Goal: Task Accomplishment & Management: Complete application form

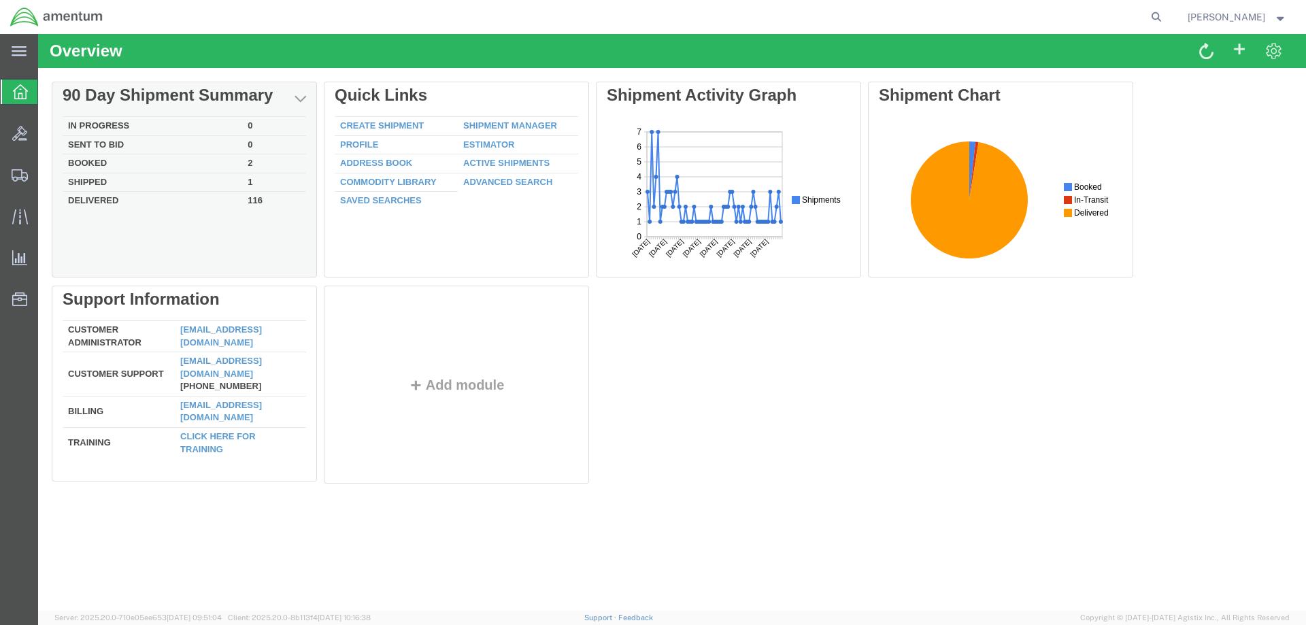
click at [107, 125] on td "In Progress" at bounding box center [153, 126] width 180 height 19
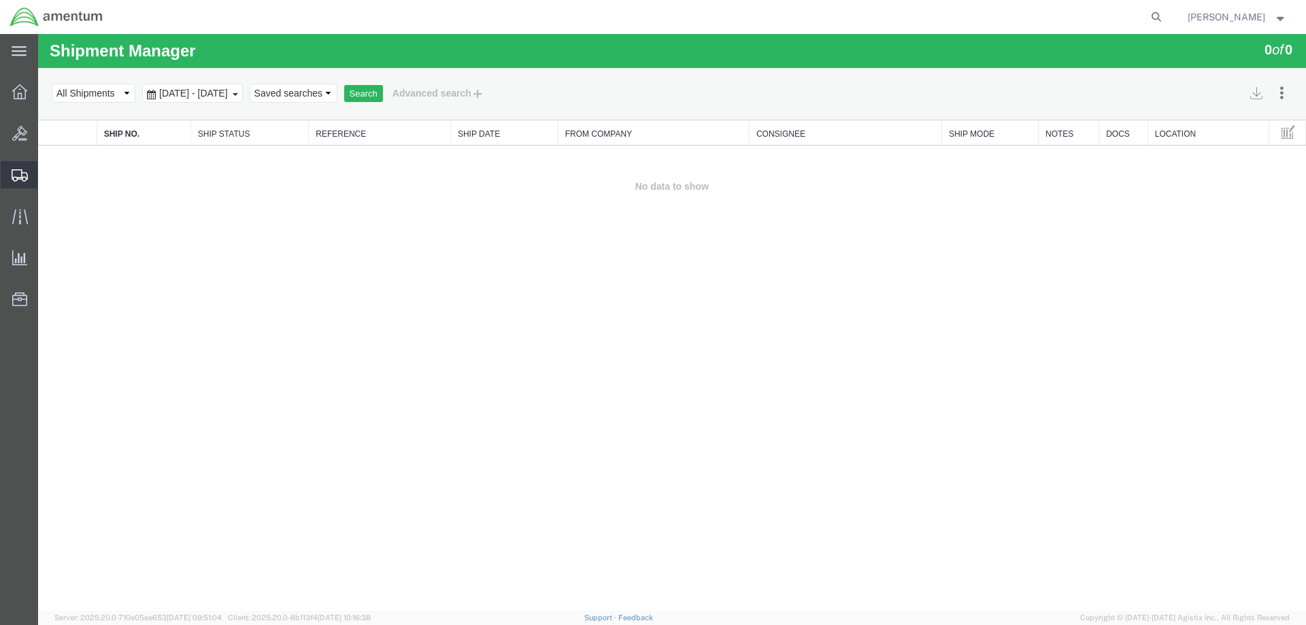
click at [0, 0] on span "Shipment Manager" at bounding box center [0, 0] width 0 height 0
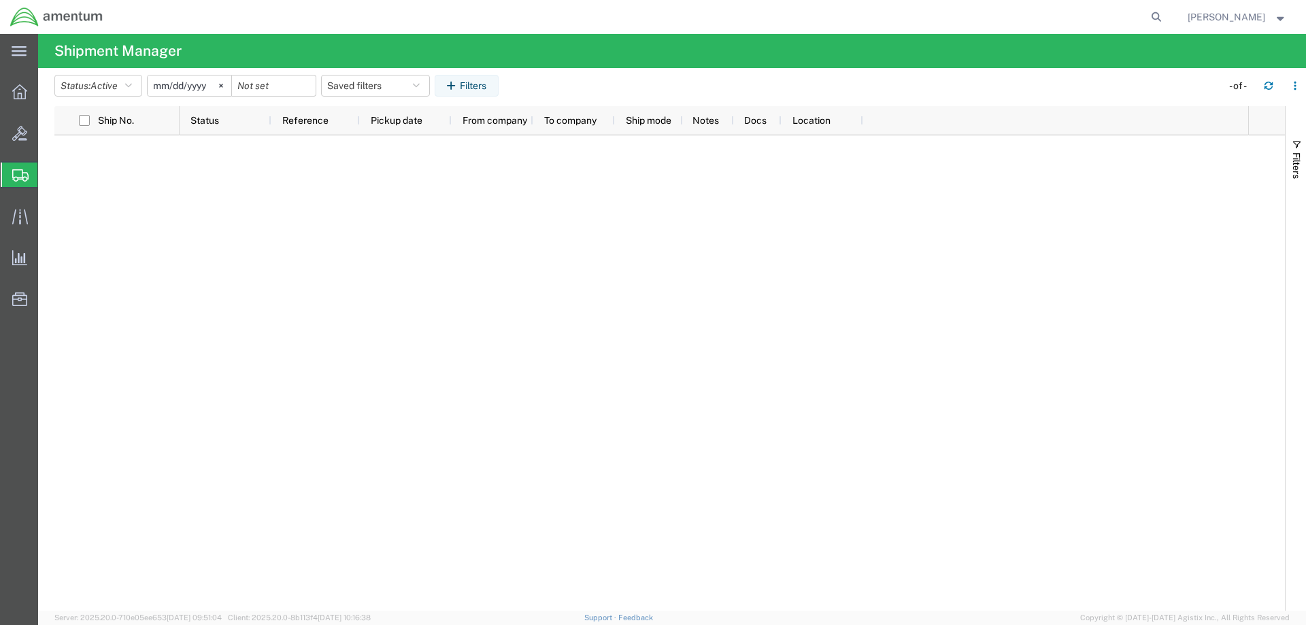
click at [0, 0] on span "Shipment Manager" at bounding box center [0, 0] width 0 height 0
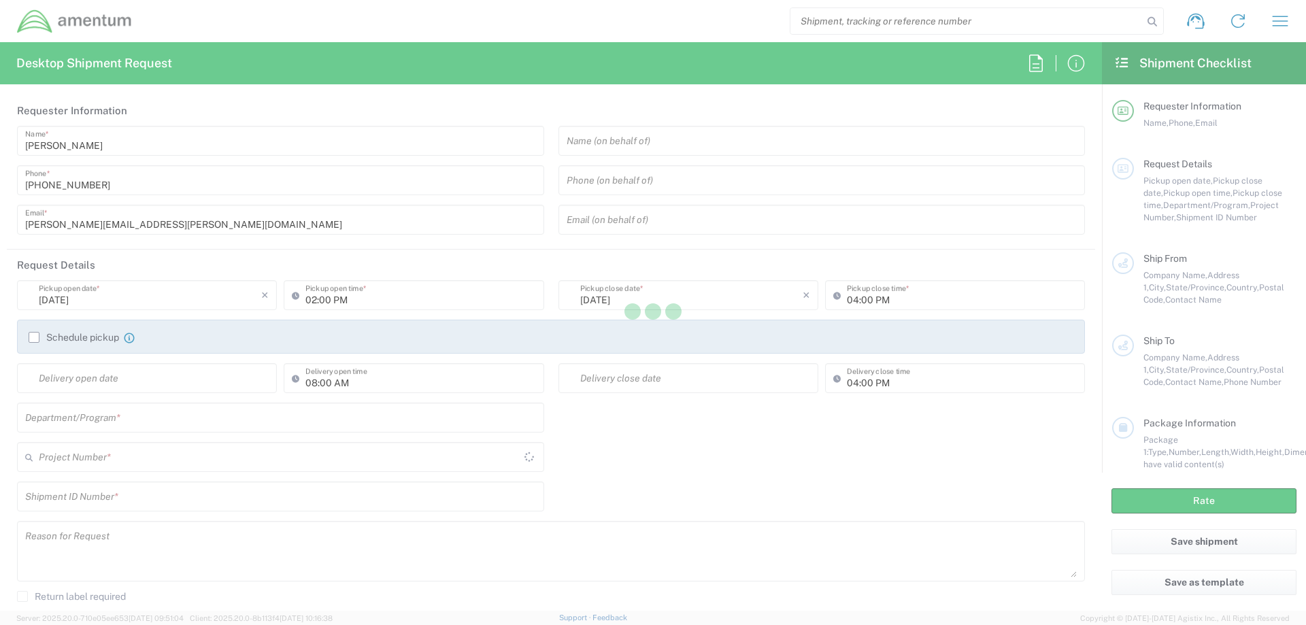
type input "[GEOGRAPHIC_DATA]"
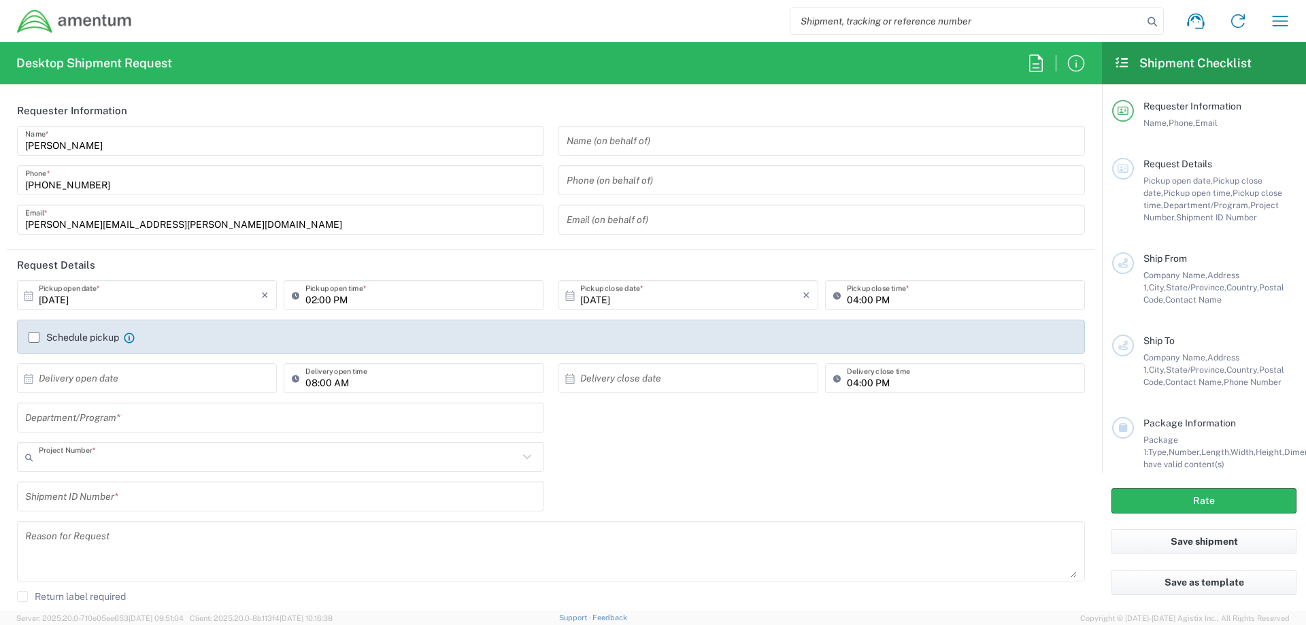
type input "AUTEC"
click at [671, 139] on input "text" at bounding box center [822, 141] width 511 height 24
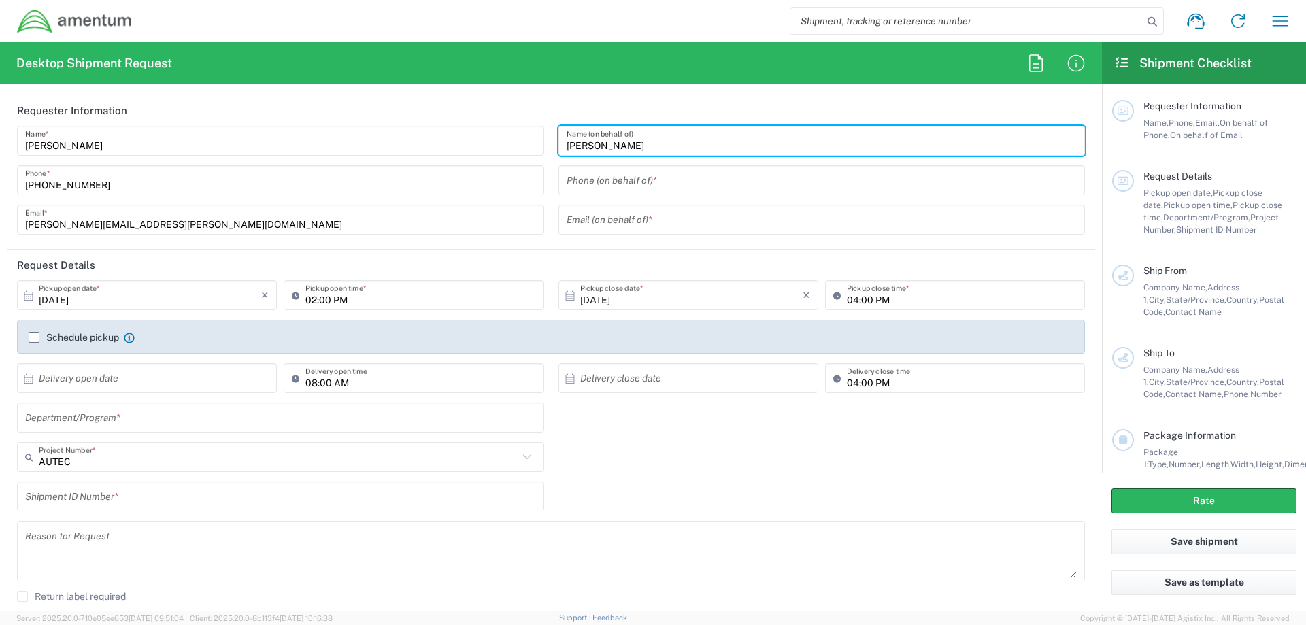
type input "Connie Trujillo"
click at [89, 297] on input "10/01/2025" at bounding box center [150, 296] width 222 height 24
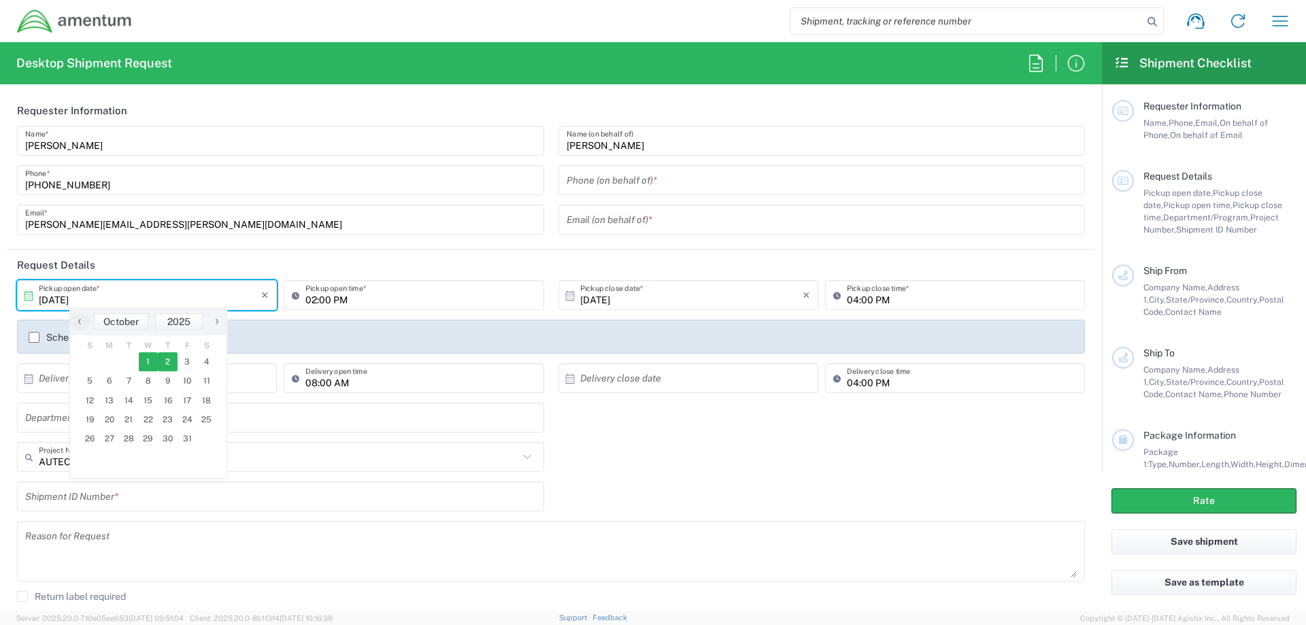
click at [164, 360] on span "2" at bounding box center [168, 361] width 20 height 19
type input "10/02/2025"
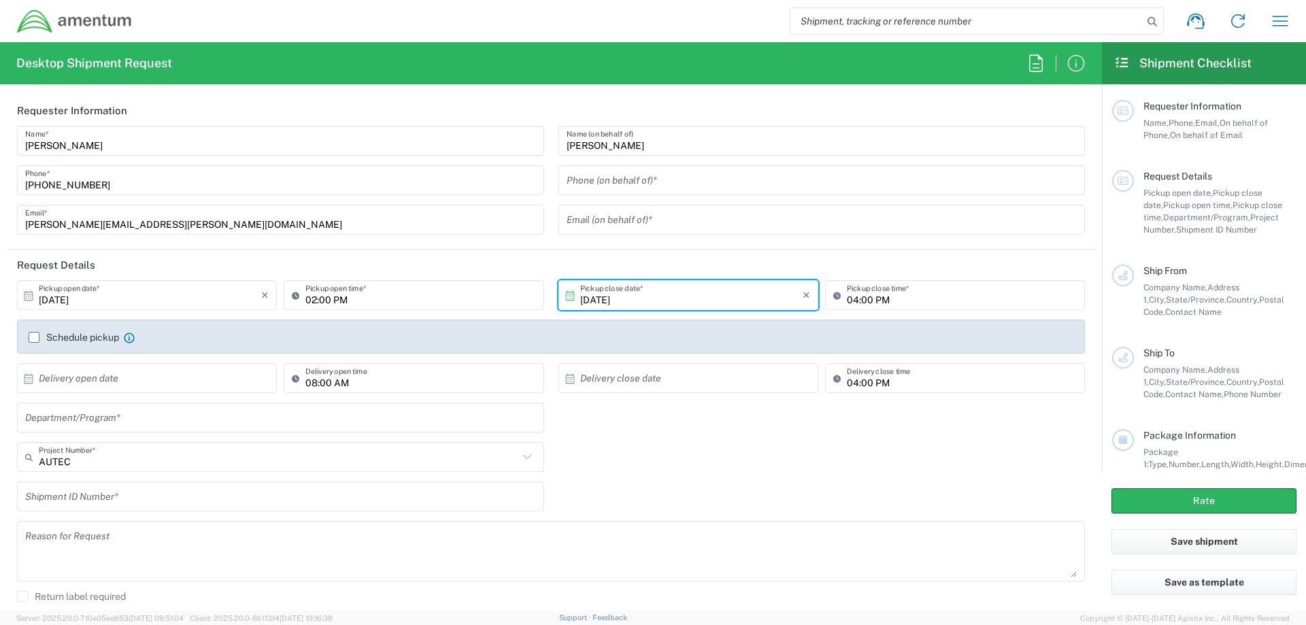
click at [311, 298] on input "02:00 PM" at bounding box center [420, 296] width 230 height 24
click at [333, 300] on input "07:00 PM" at bounding box center [420, 296] width 230 height 24
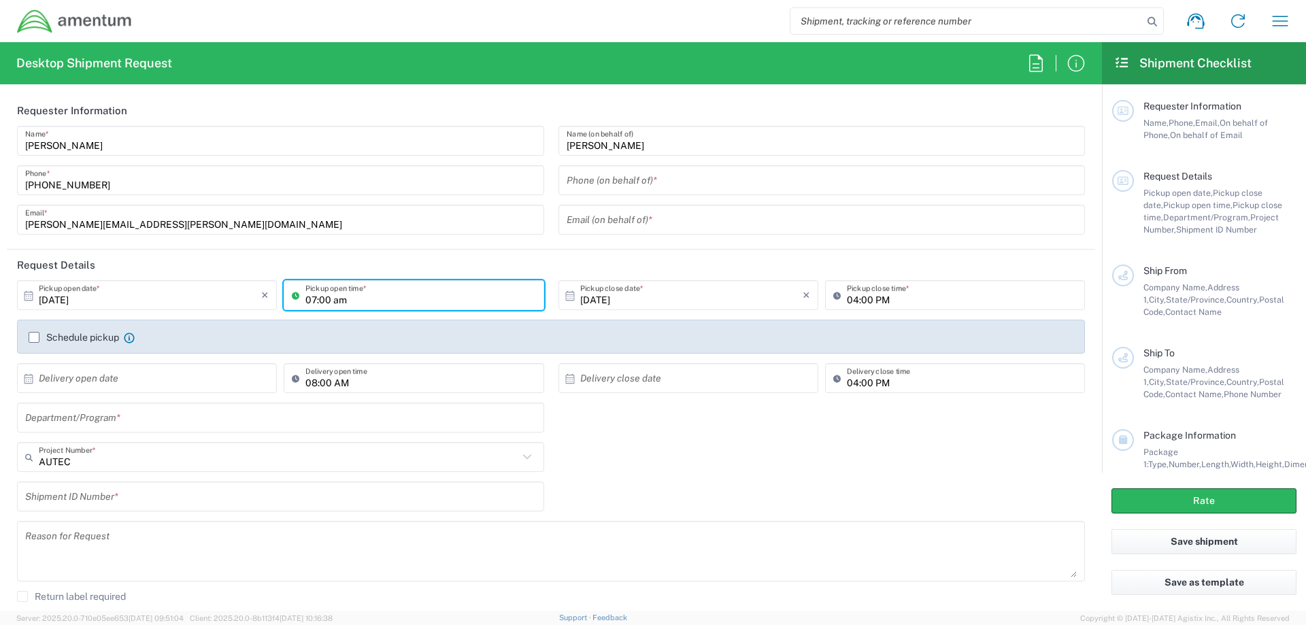
type input "07:00 AM"
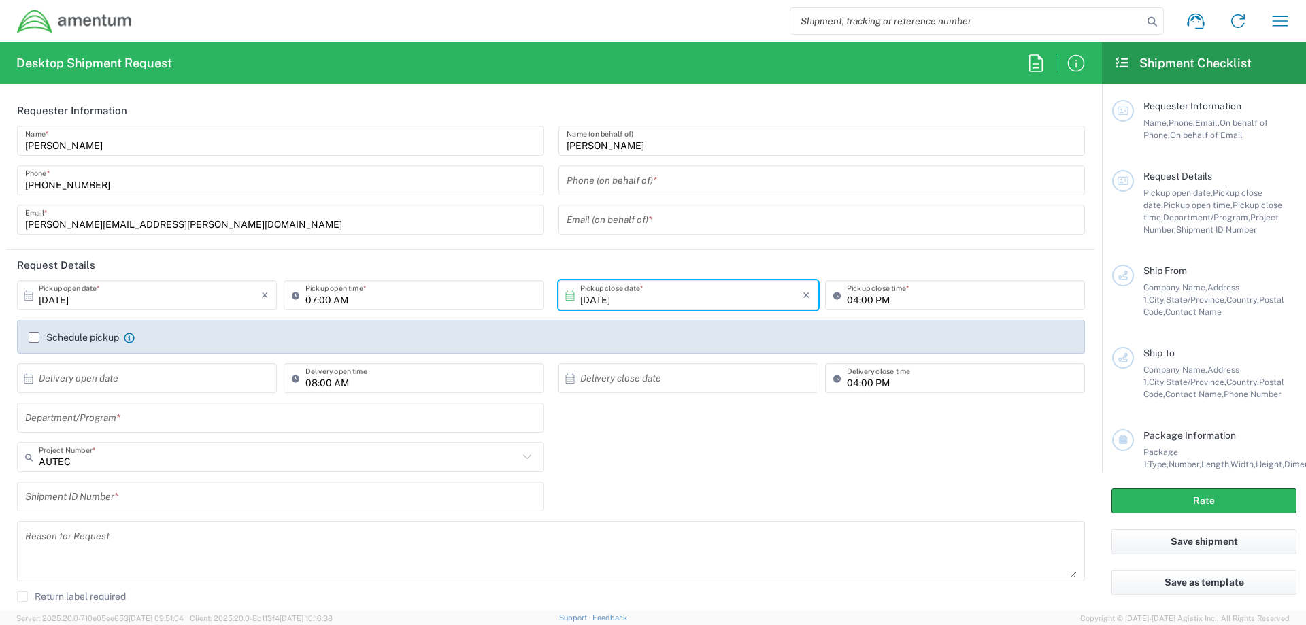
scroll to position [136, 0]
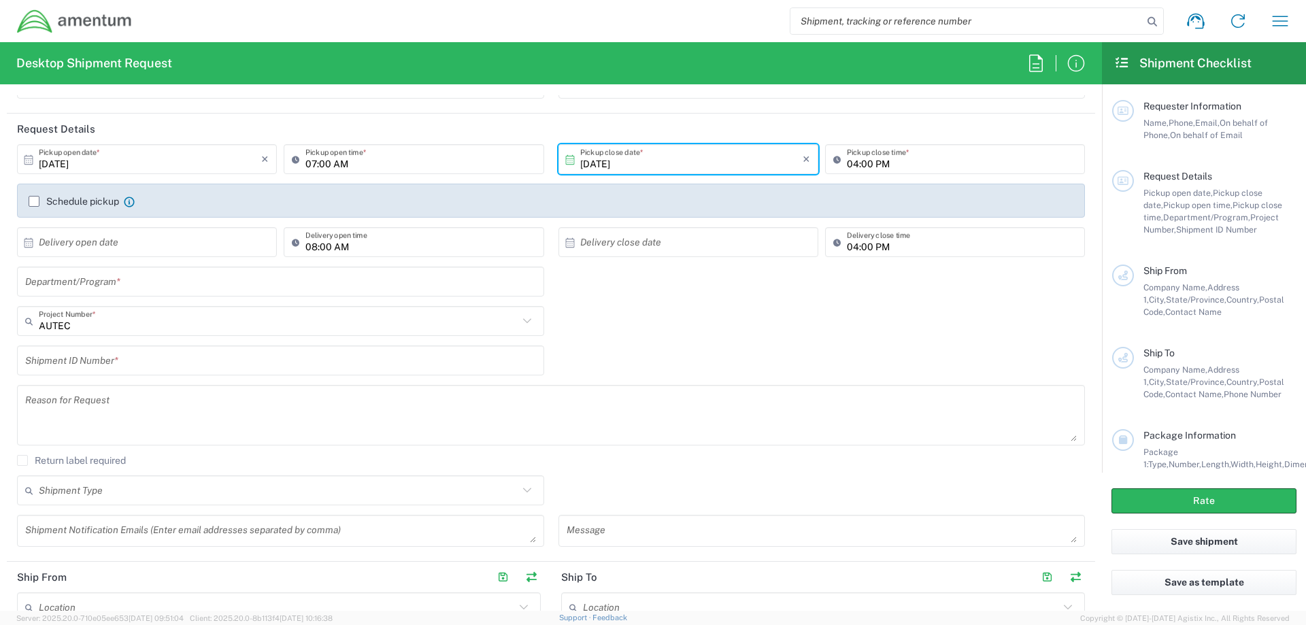
click at [139, 278] on input "text" at bounding box center [280, 282] width 511 height 24
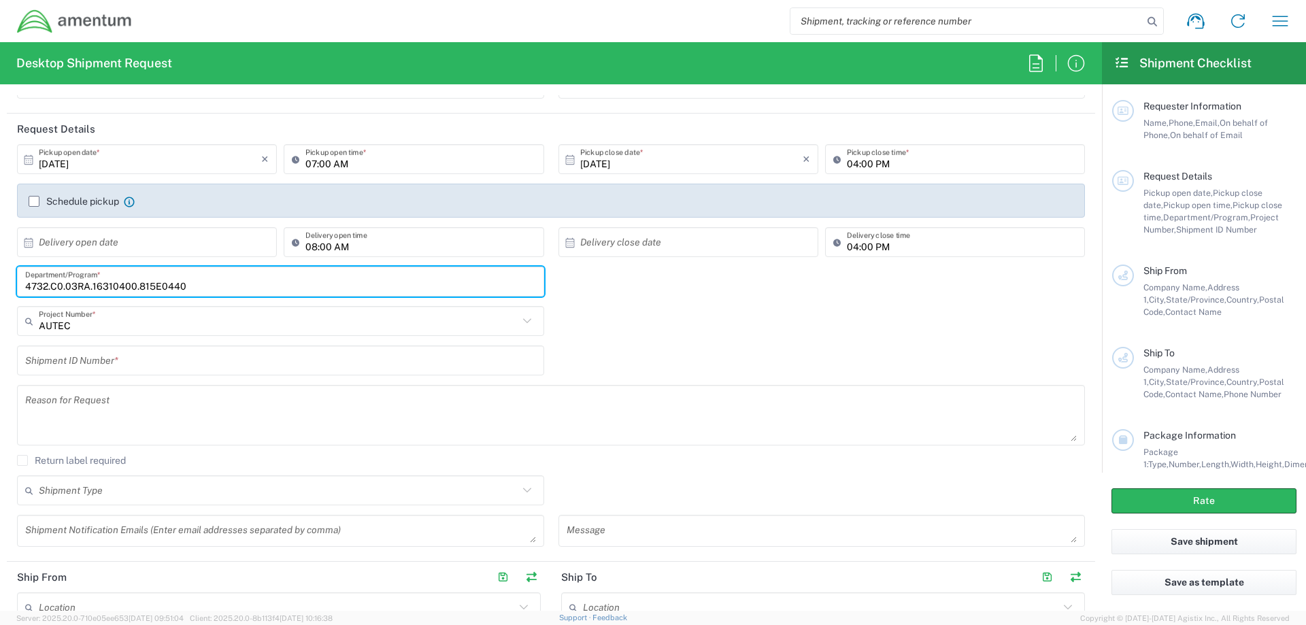
type input "4732.C0.03RA.16310400.815E0440"
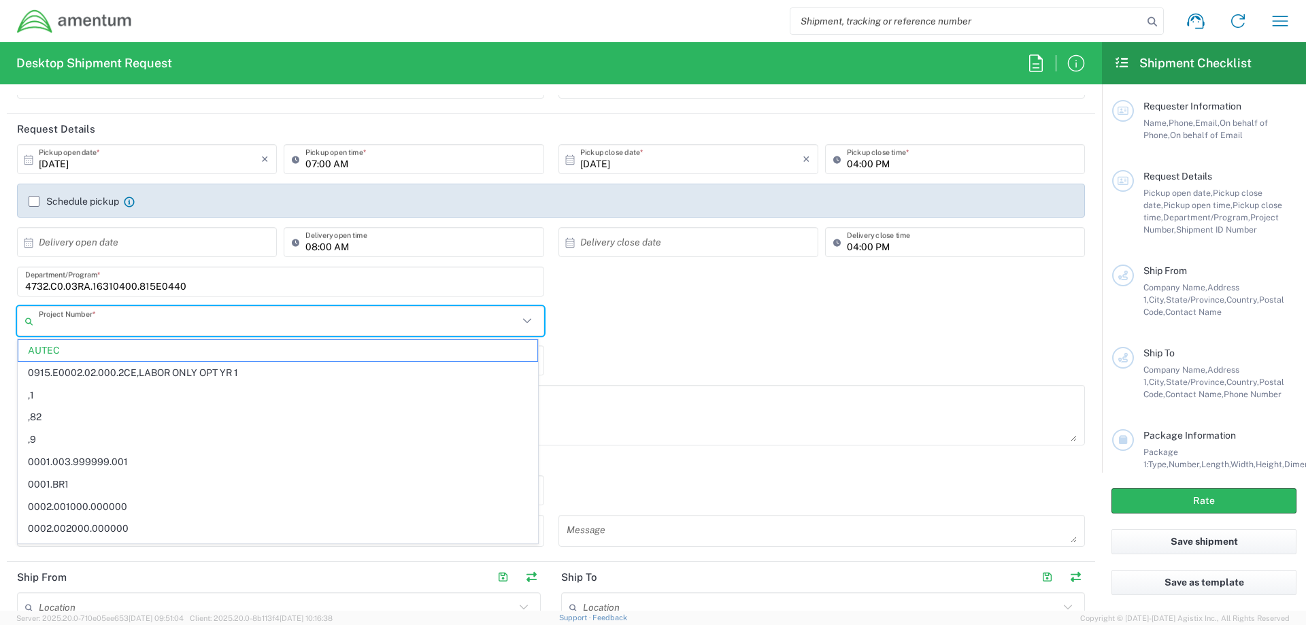
drag, startPoint x: 187, startPoint y: 284, endPoint x: 23, endPoint y: 285, distance: 163.9
click at [23, 285] on div "4732.C0.03RA.16310400.815E0440 Department/Program *" at bounding box center [280, 282] width 527 height 30
type input "AUTEC"
paste input "4732.C0.03RA.16310400.815E0440"
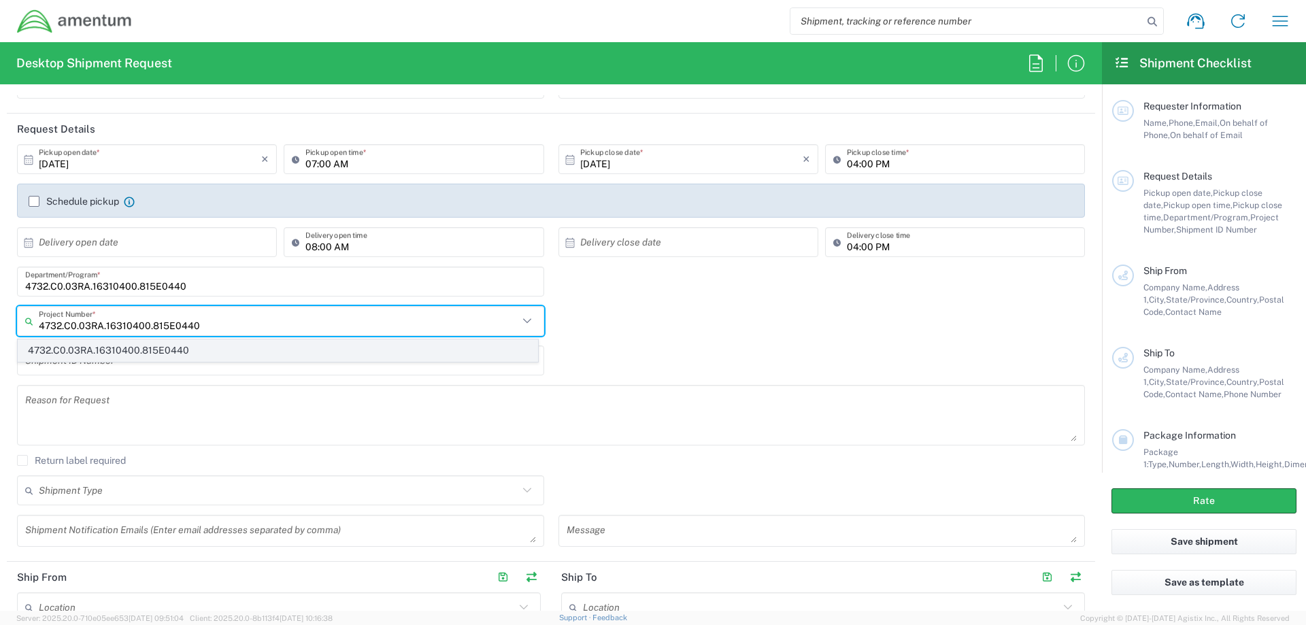
type input "4732.C0.03RA.16310400.815E0440"
click at [139, 354] on span "4732.C0.03RA.16310400.815E0440" at bounding box center [277, 350] width 519 height 21
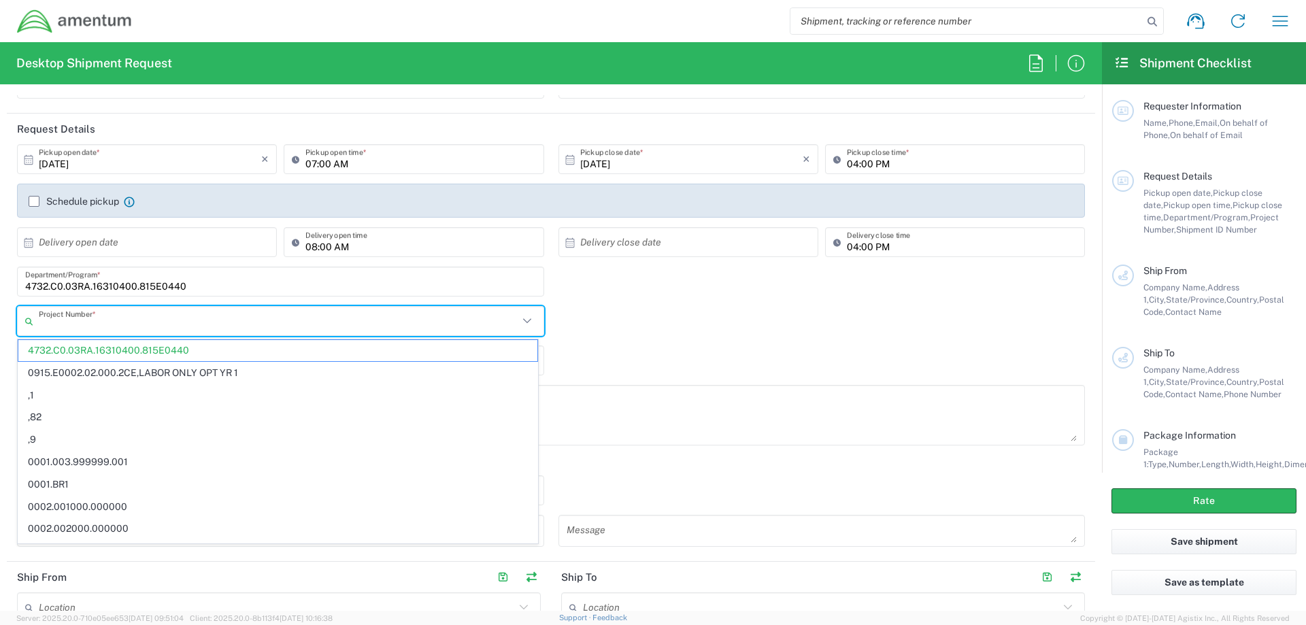
type input "4732.C0.03RA.16310400.815E0440"
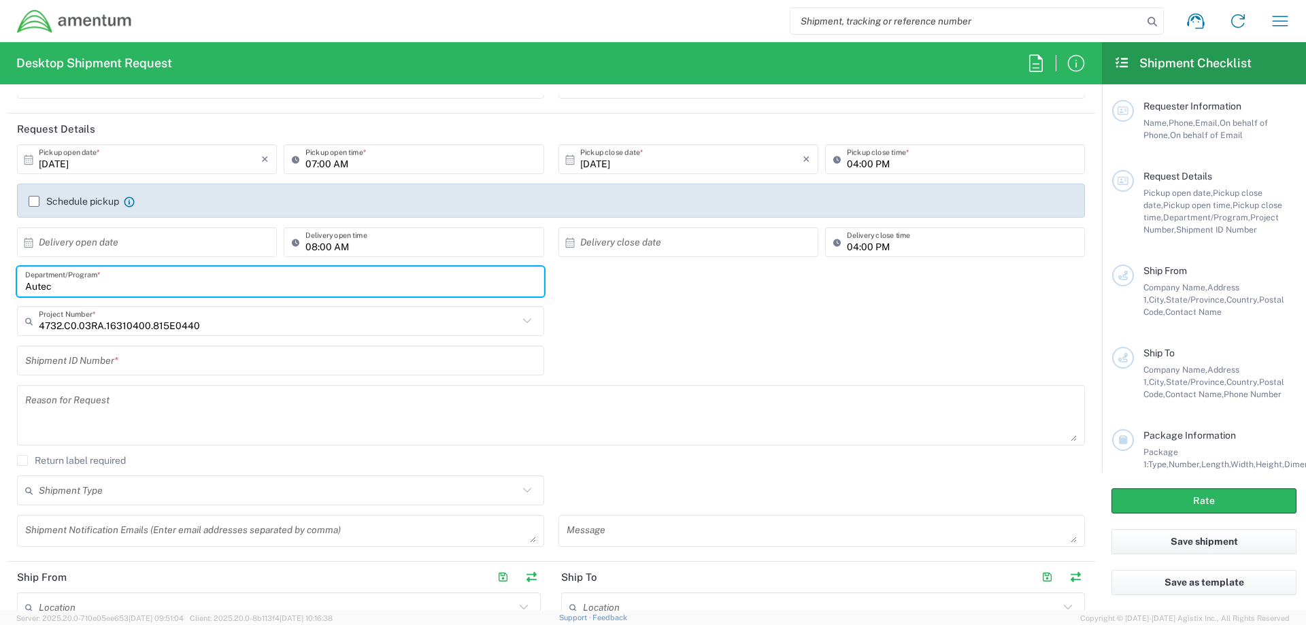
type input "Autec"
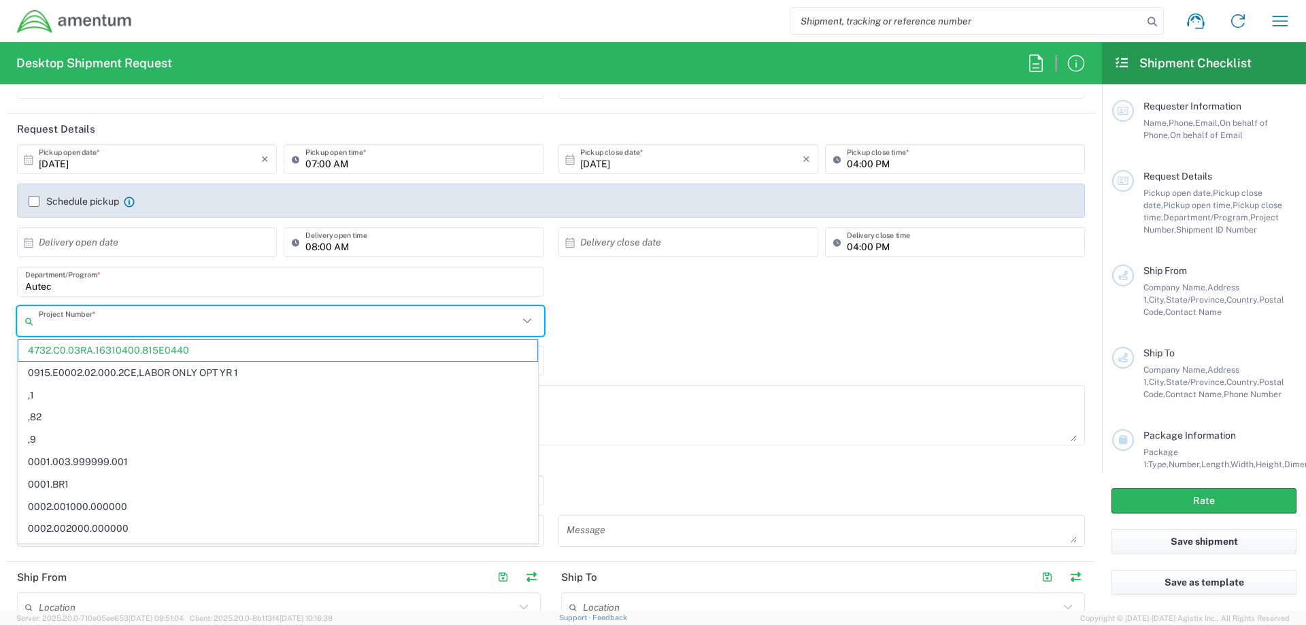
type input "4732.C0.03RA.16310400.815E0440"
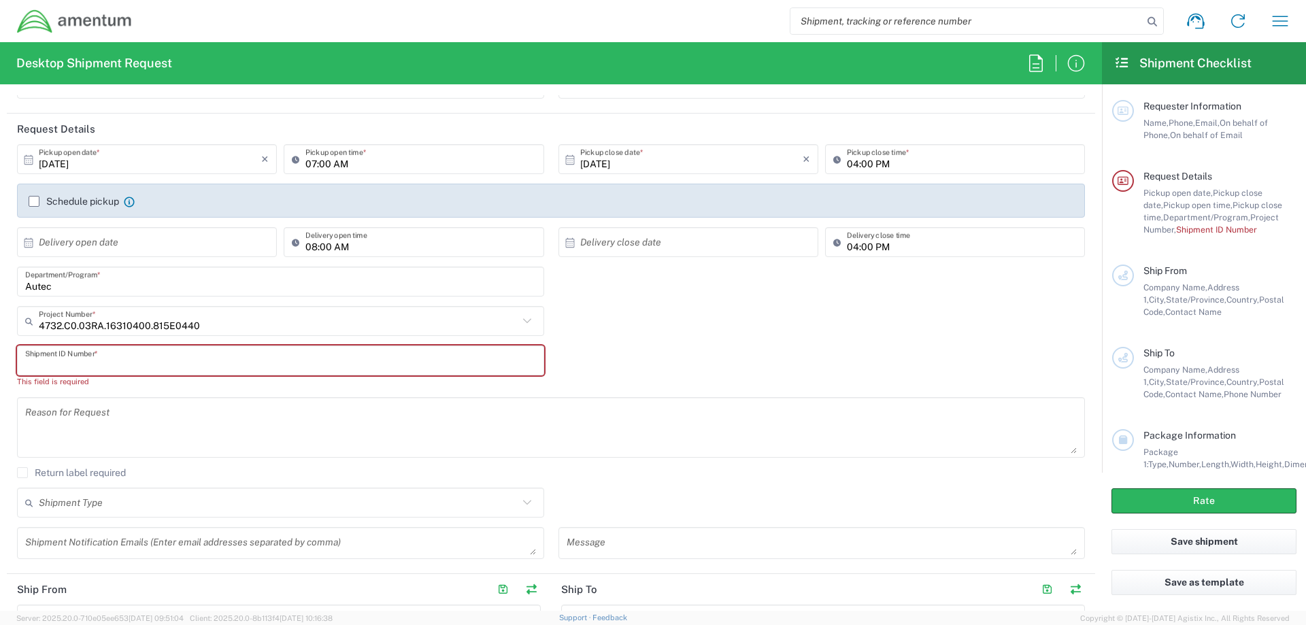
type input "N"
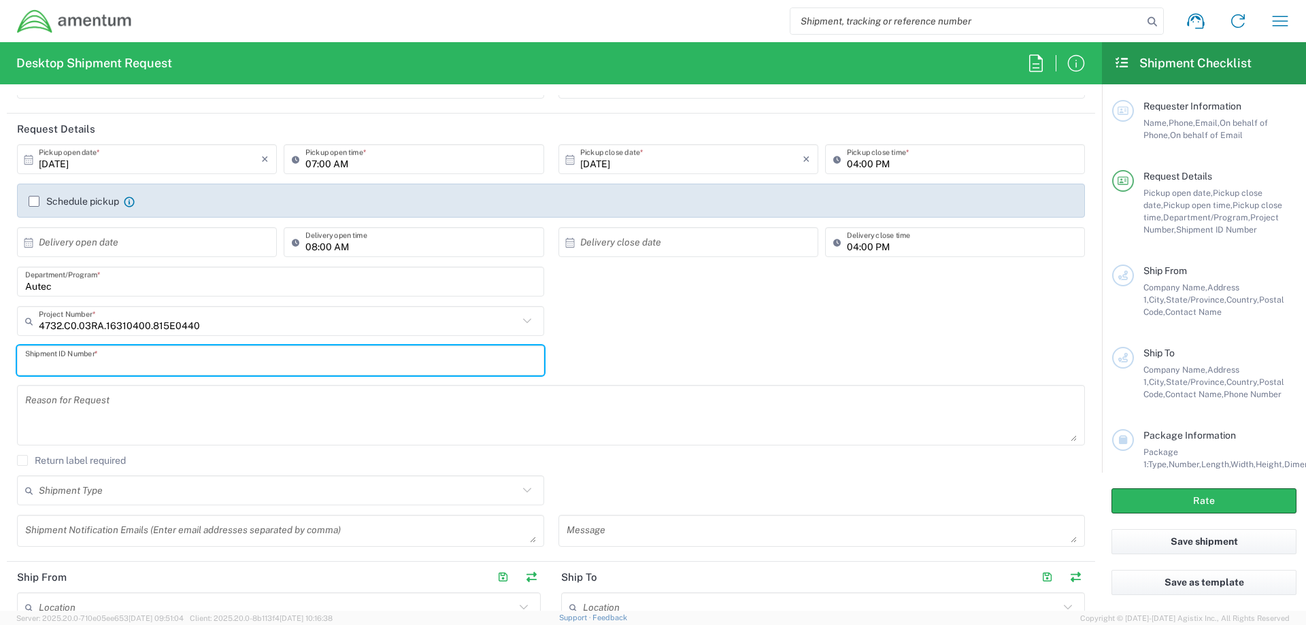
type input "\"
type input "PO AUT0010856"
click at [97, 419] on textarea at bounding box center [550, 415] width 1051 height 52
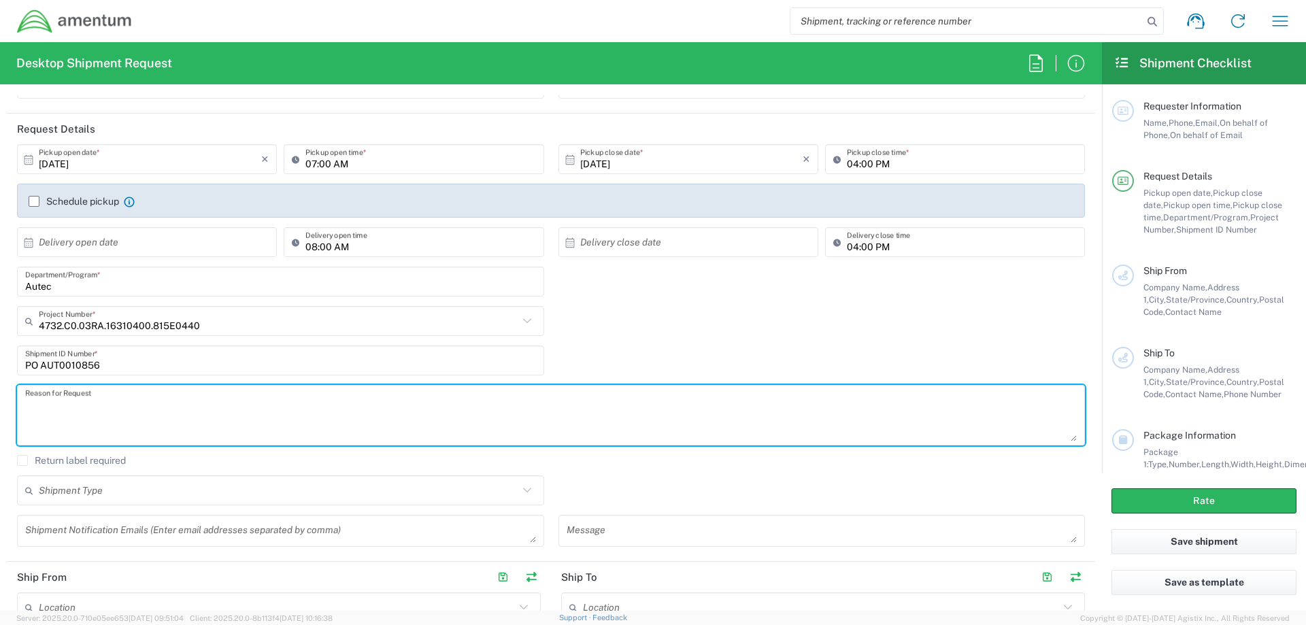
type textarea "P"
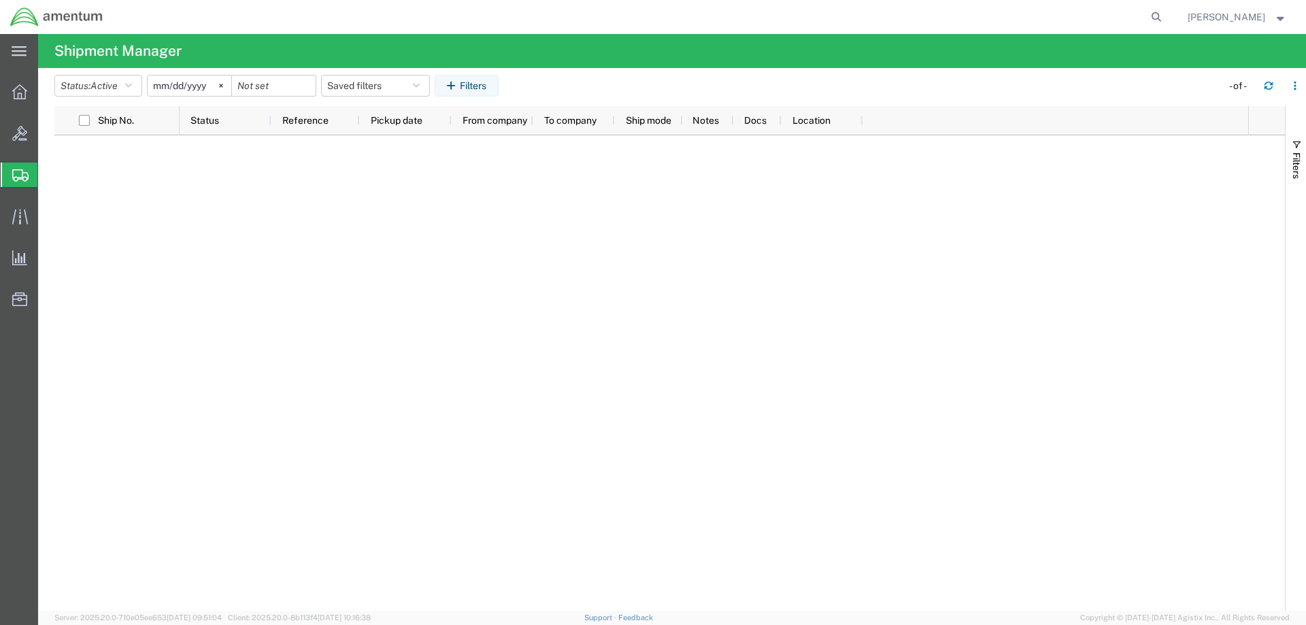
click at [0, 0] on span "Shipment Manager" at bounding box center [0, 0] width 0 height 0
click at [17, 93] on icon at bounding box center [19, 91] width 15 height 15
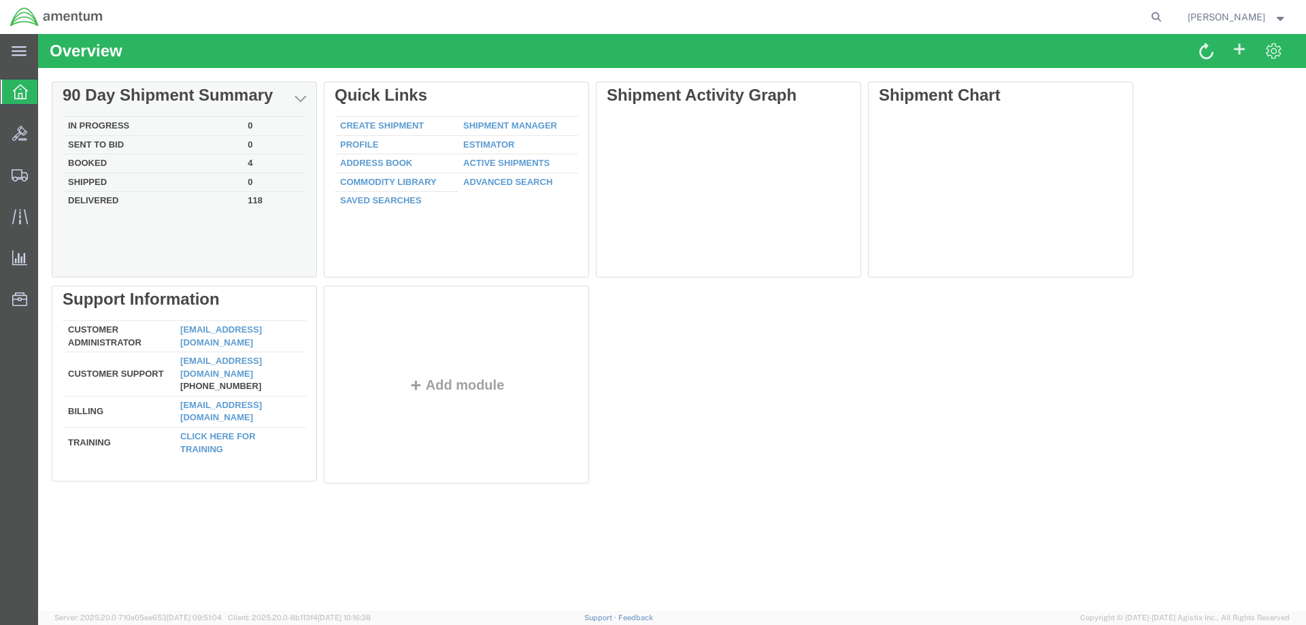
click at [108, 126] on td "In Progress" at bounding box center [153, 126] width 180 height 19
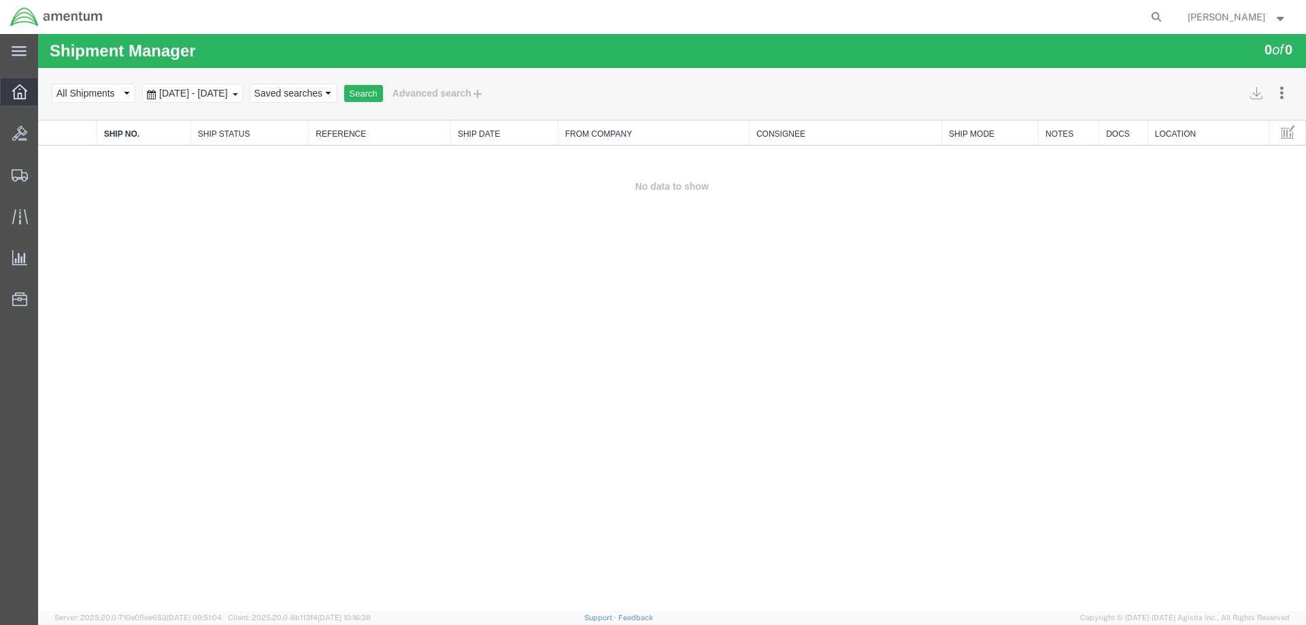
click at [16, 95] on icon at bounding box center [19, 91] width 15 height 15
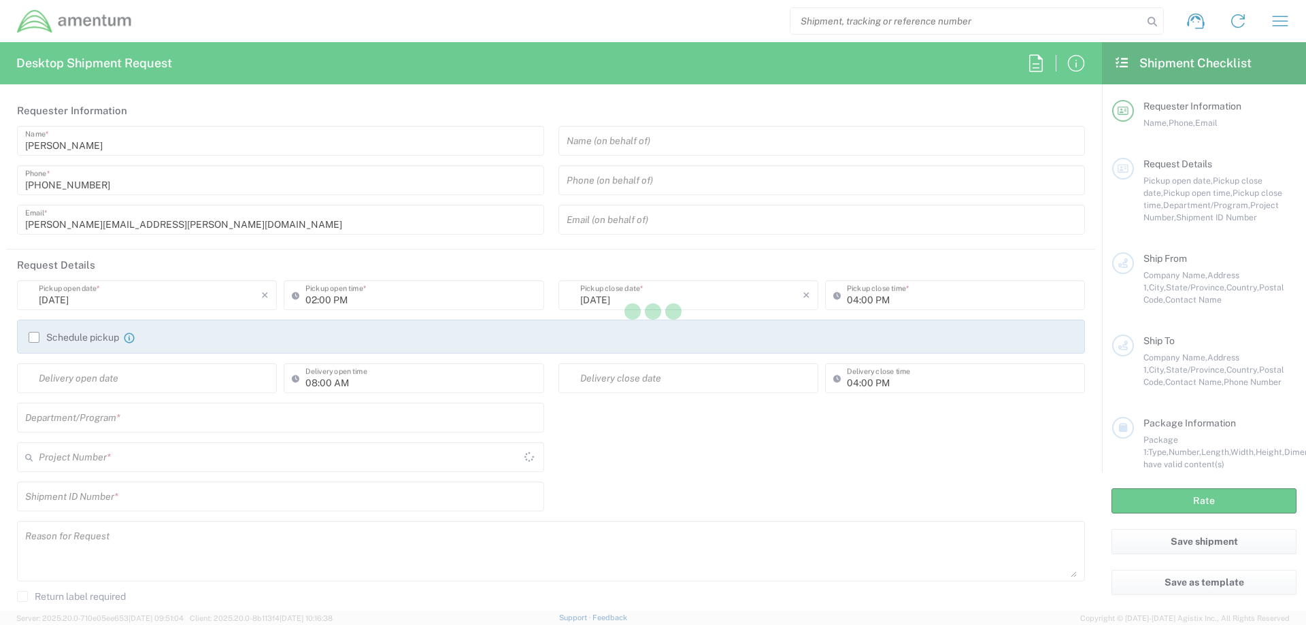
type input "United States"
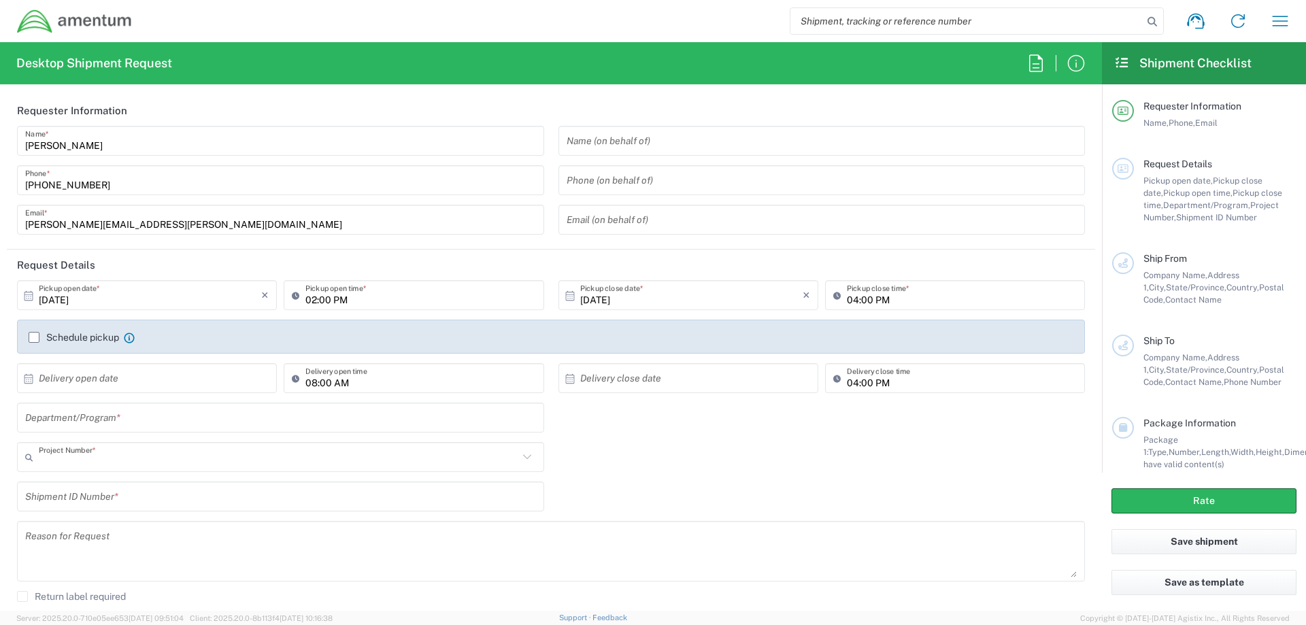
type input "AUTEC"
click at [679, 143] on input "text" at bounding box center [822, 141] width 511 height 24
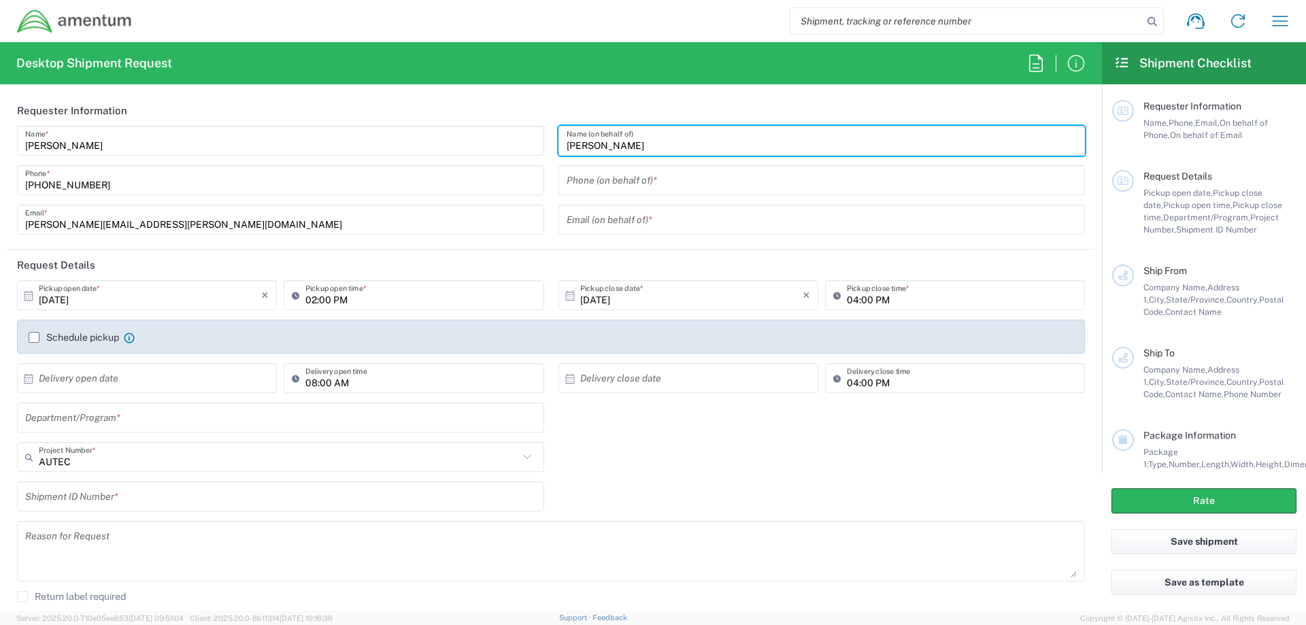
scroll to position [136, 0]
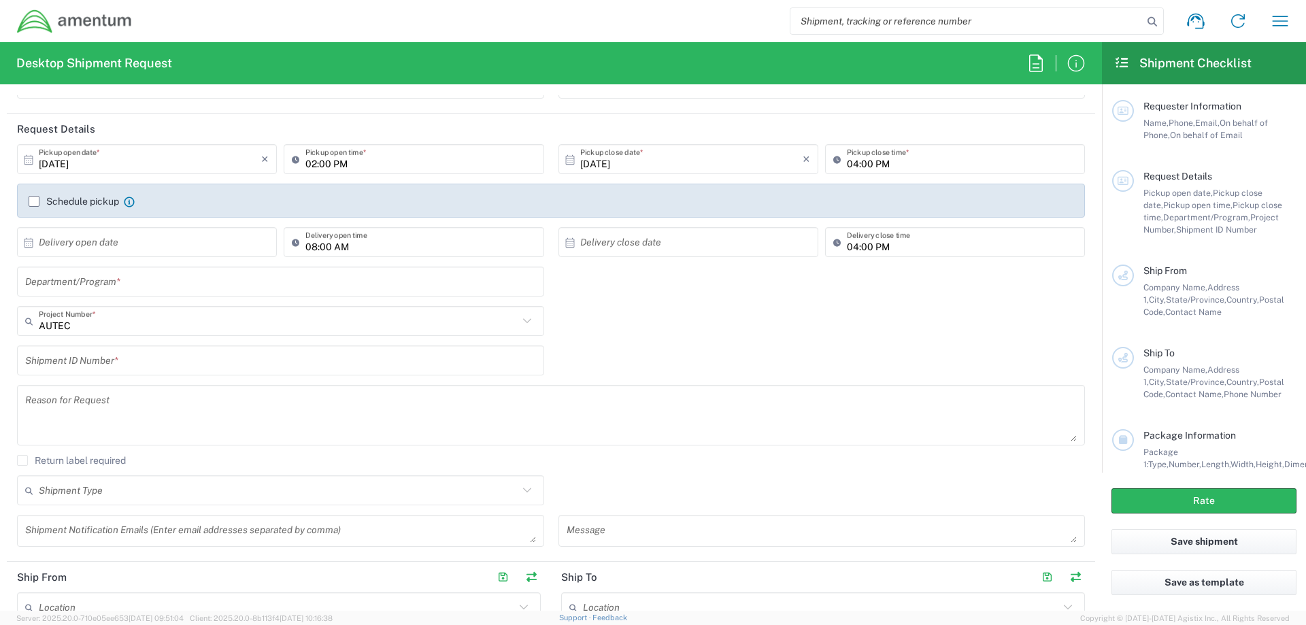
type input "Connie Trujillo"
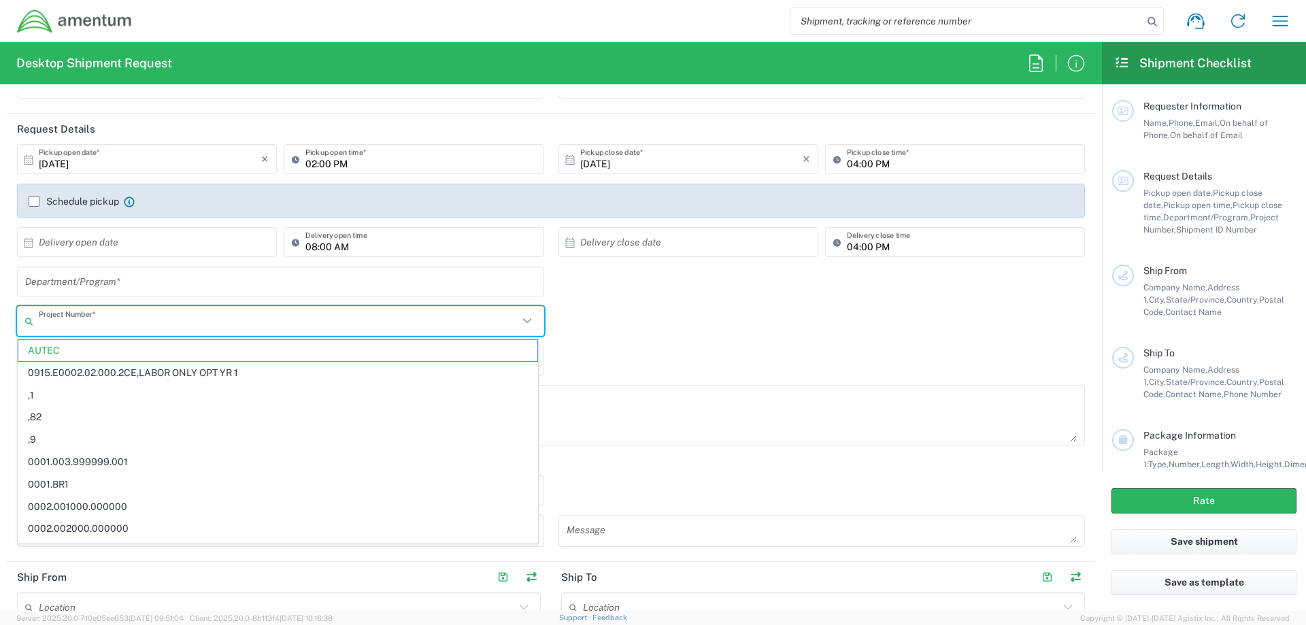
click at [119, 320] on input "text" at bounding box center [278, 321] width 479 height 24
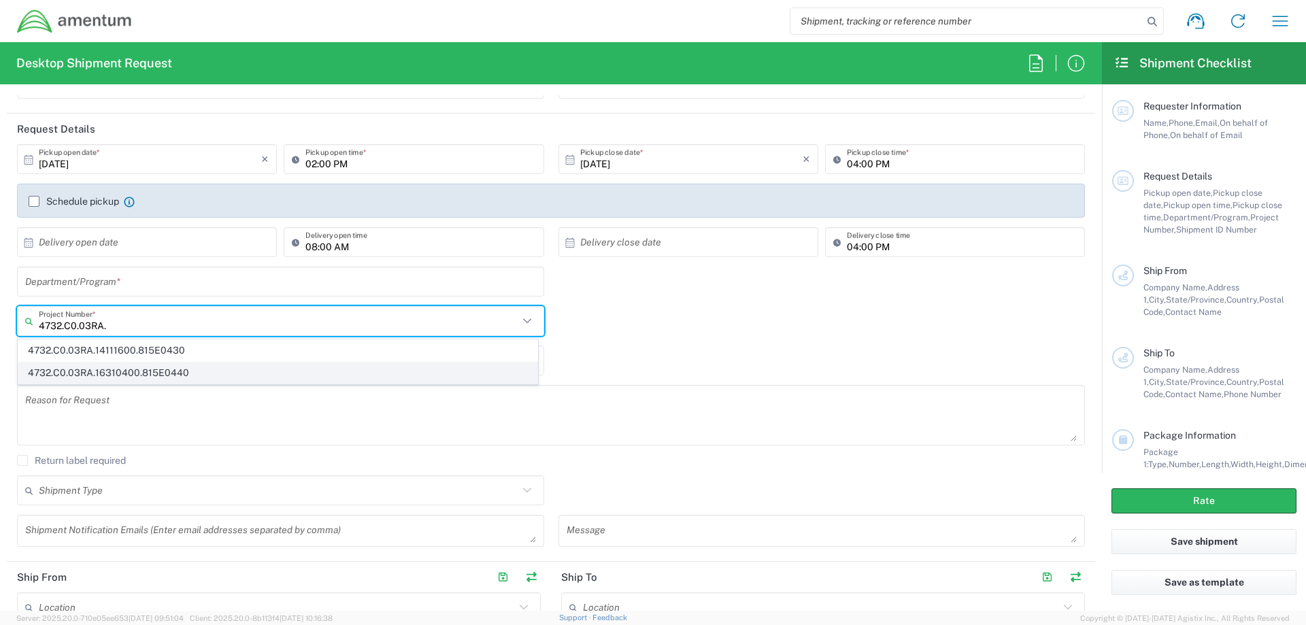
click at [148, 372] on span "4732.C0.03RA.16310400.815E0440" at bounding box center [277, 372] width 519 height 21
type input "4732.C0.03RA.16310400.815E0440"
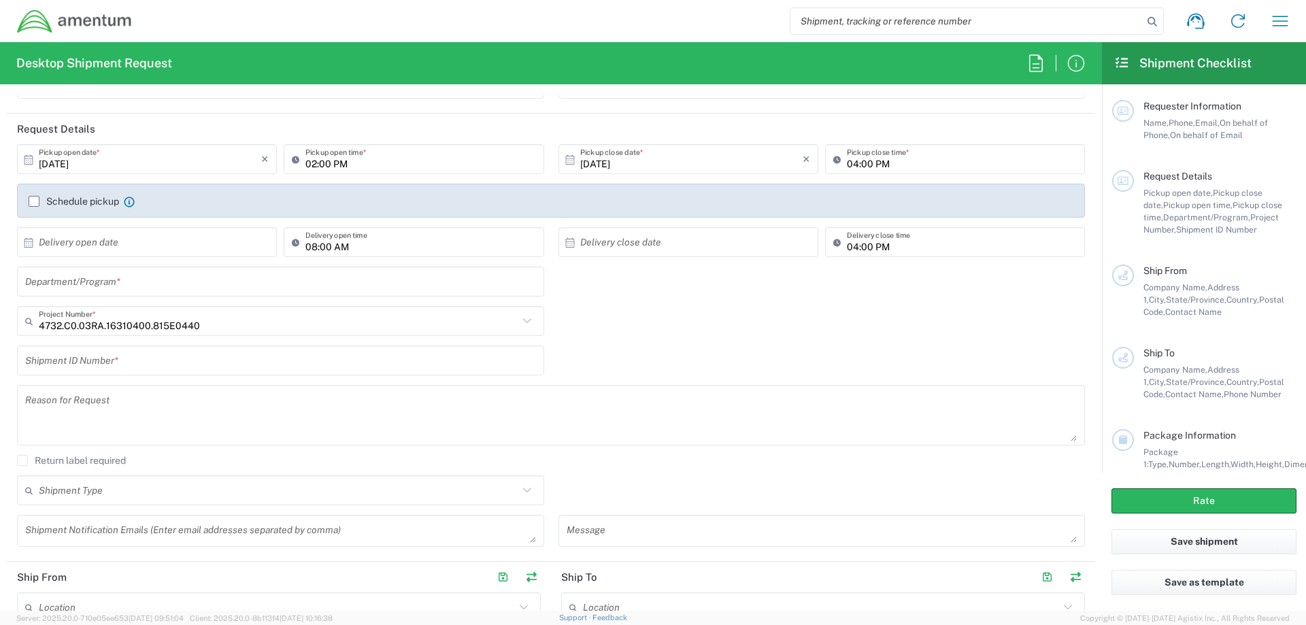
click at [136, 289] on input "text" at bounding box center [280, 282] width 511 height 24
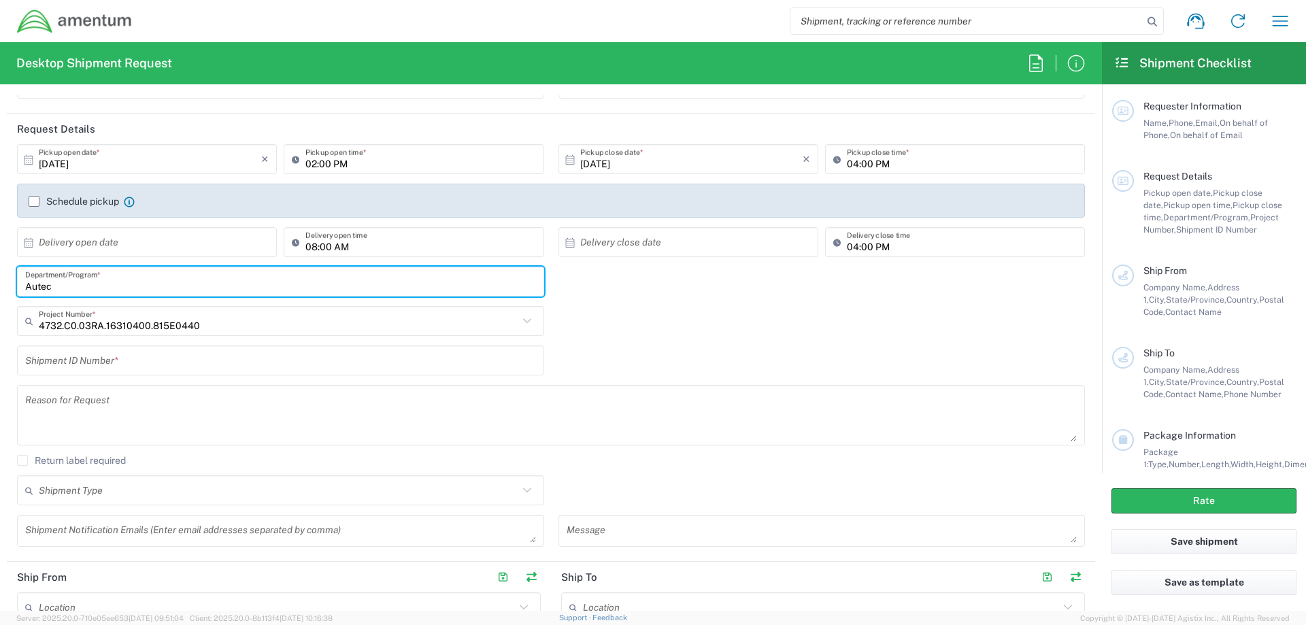
type input "Autec"
click at [143, 369] on input "text" at bounding box center [280, 361] width 511 height 24
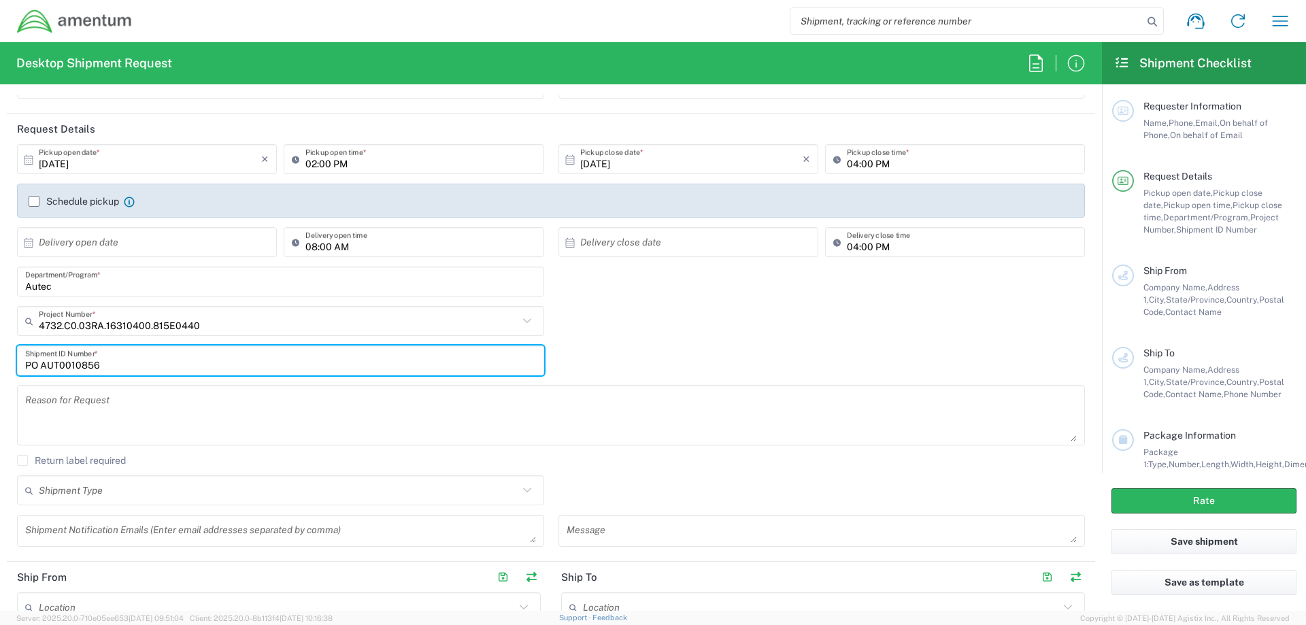
type input "PO AUT0010856"
click at [68, 161] on input "[DATE]" at bounding box center [150, 160] width 222 height 24
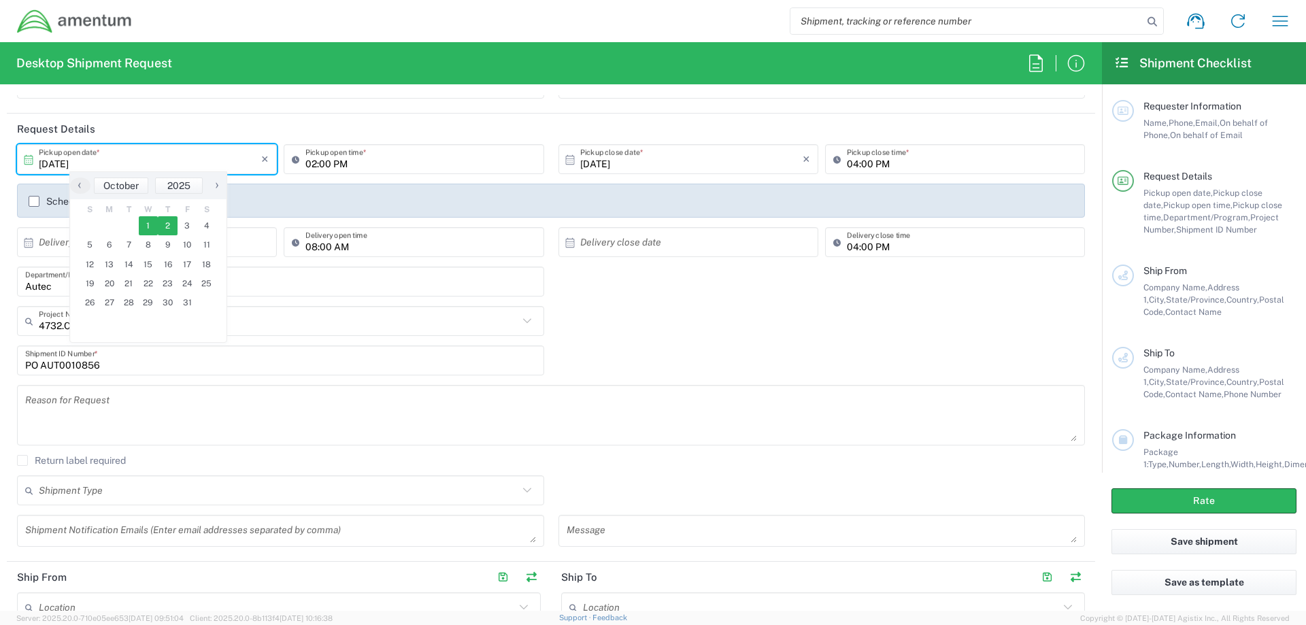
click at [165, 228] on span "2" at bounding box center [168, 225] width 20 height 19
type input "10/02/2025"
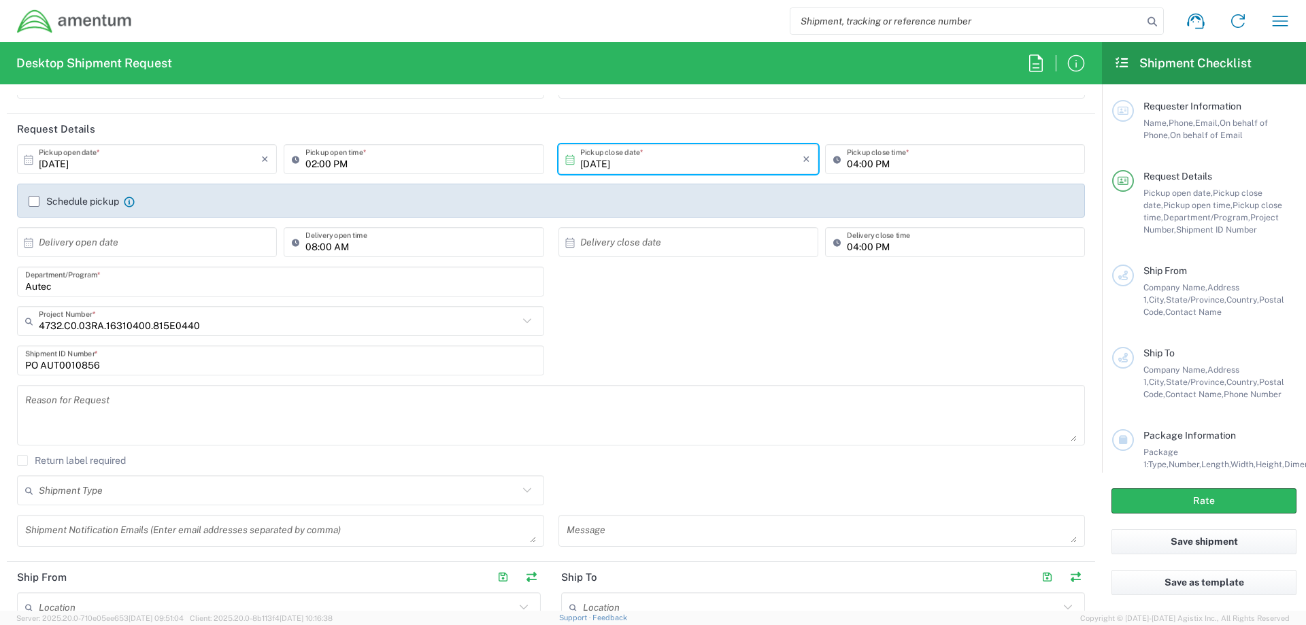
click at [311, 165] on input "02:00 PM" at bounding box center [420, 160] width 230 height 24
click at [339, 163] on input "07:00 PM" at bounding box center [420, 160] width 230 height 24
type input "07:00 AM"
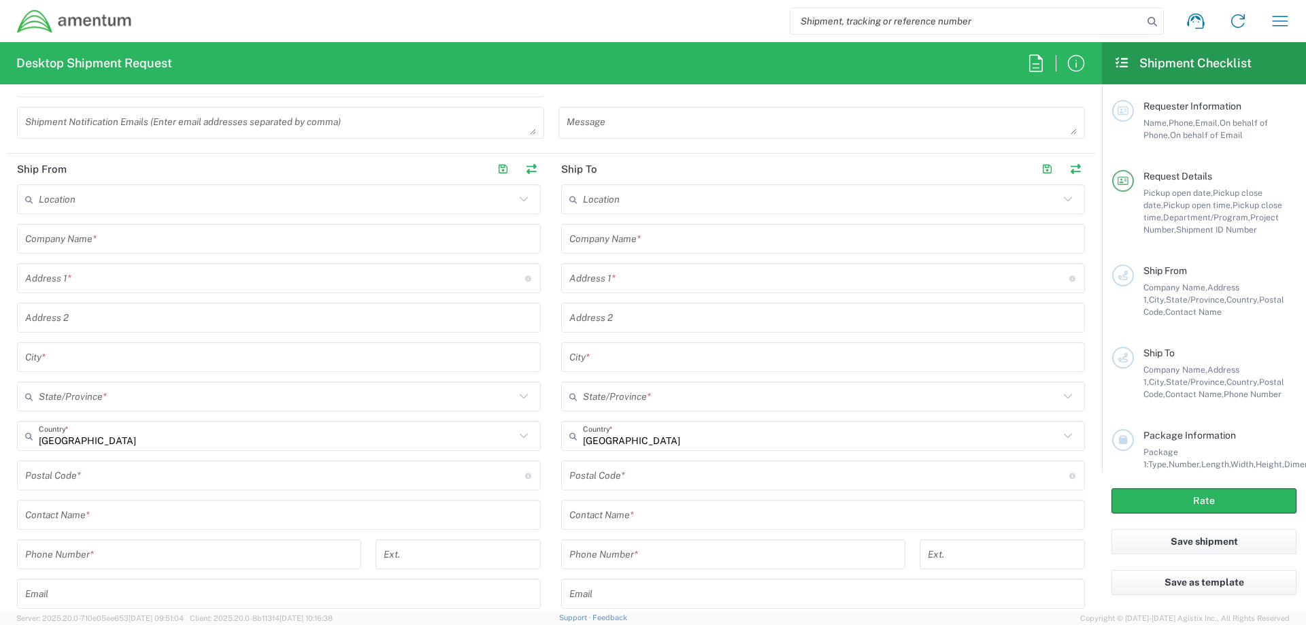
scroll to position [680, 0]
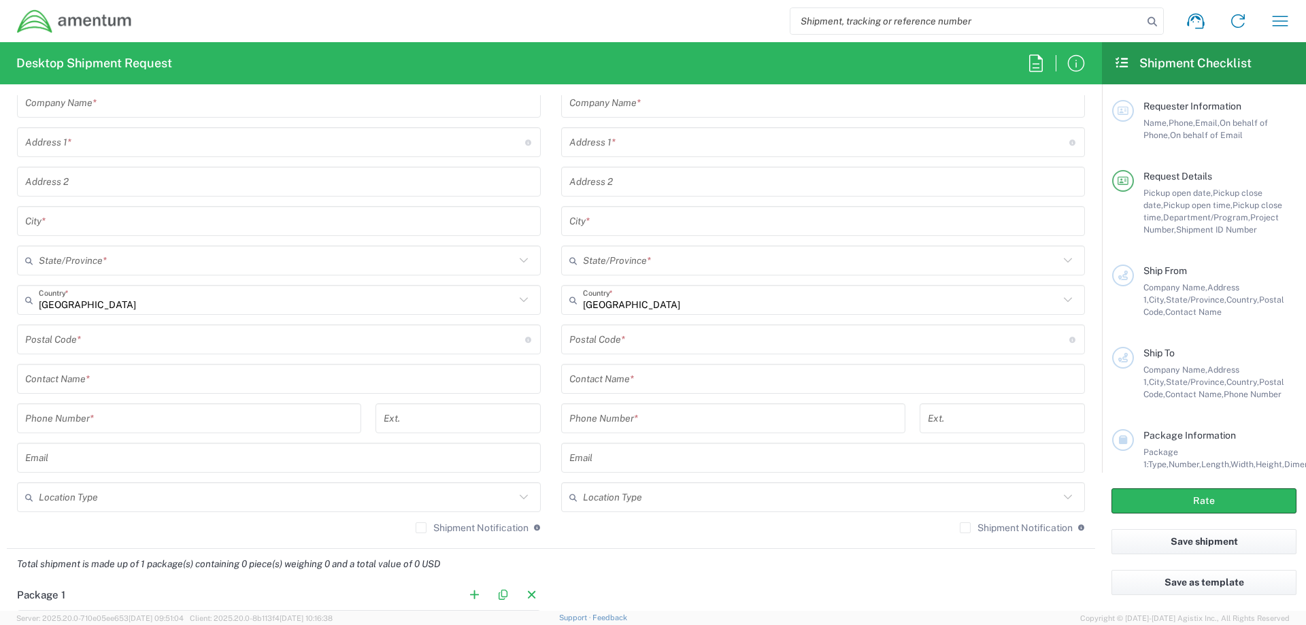
click at [104, 386] on input "text" at bounding box center [278, 379] width 507 height 24
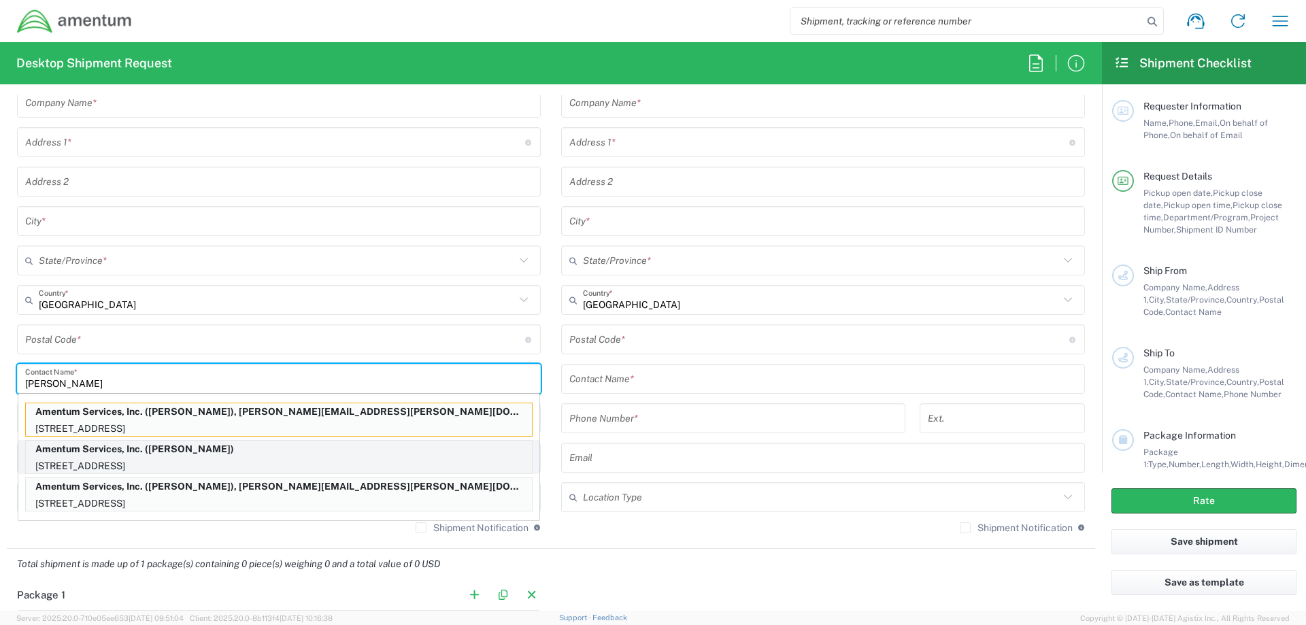
type input "Connie"
click at [110, 460] on p "1624 Perimeter Rd, AUTEC Air Terminal, West Palm Beach, FL, 33406, US" at bounding box center [279, 466] width 506 height 17
type input "Amentum Services, Inc."
type input "1624 Perimeter Rd"
type input "AUTEC Air Terminal"
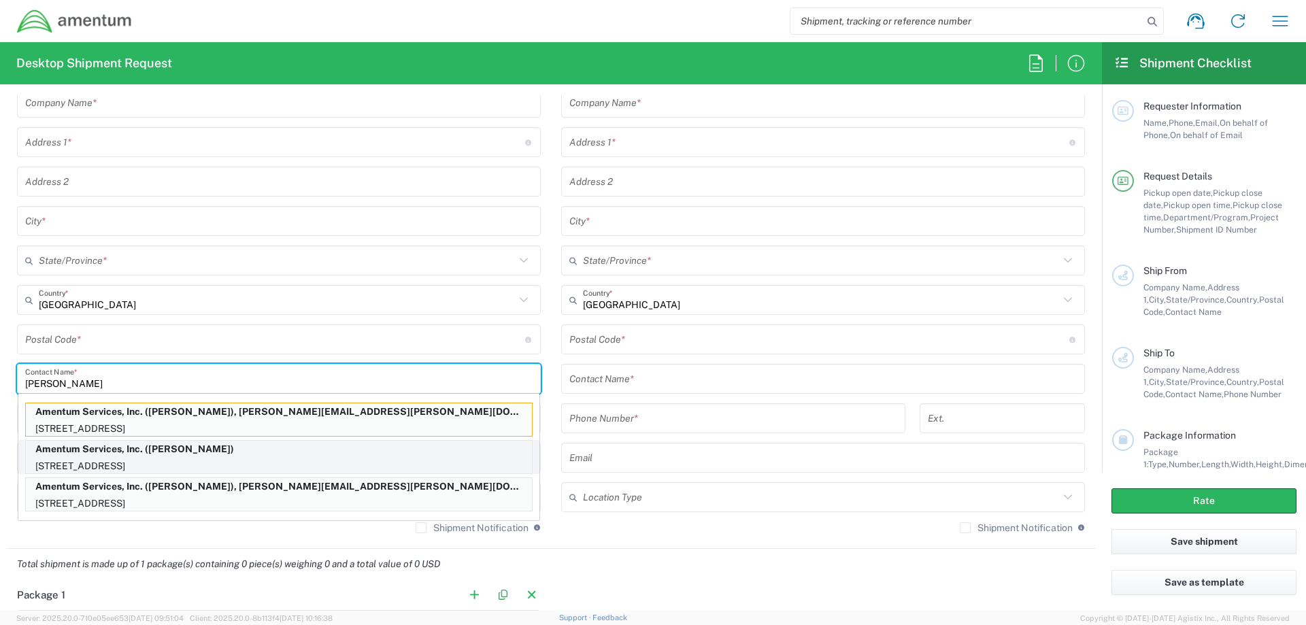
type input "West Palm Beach"
type input "[US_STATE]"
type input "33406"
click at [97, 417] on p "Amentum Services, Inc. (Connie Trujillo), craig.j.mitchell.ctr@us.navy.mil" at bounding box center [279, 411] width 506 height 17
type input "Connie Trujillo"
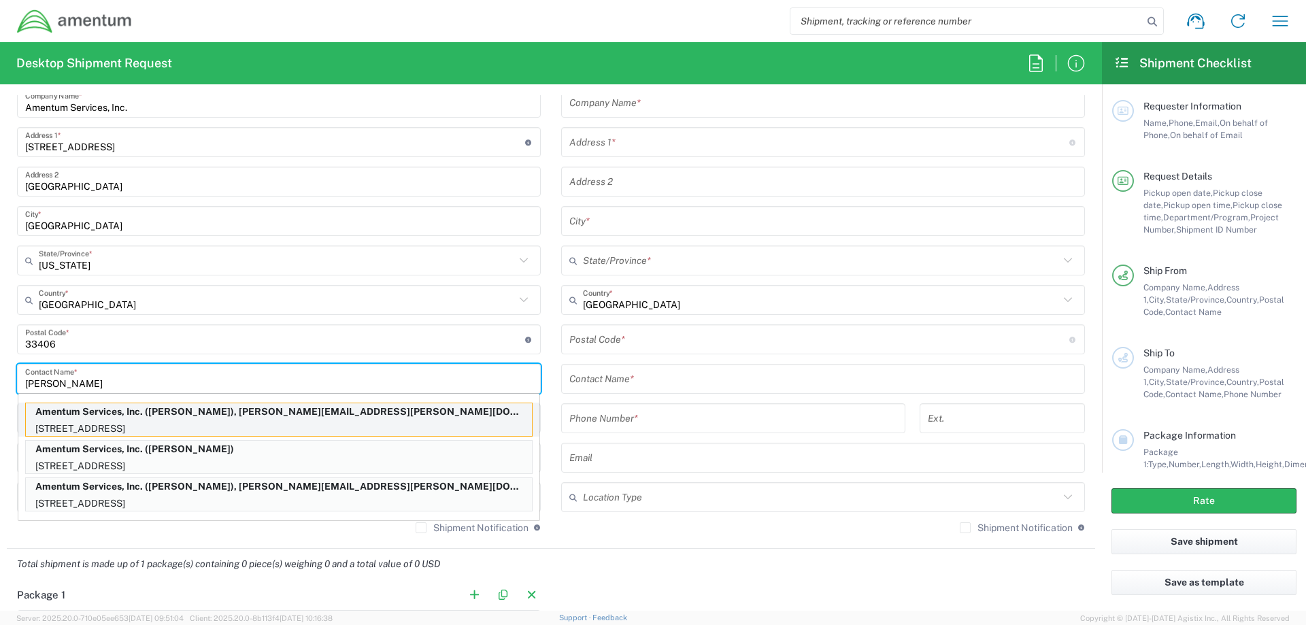
type input "561-655-5155"
type input "[PERSON_NAME][EMAIL_ADDRESS][PERSON_NAME][DOMAIN_NAME]"
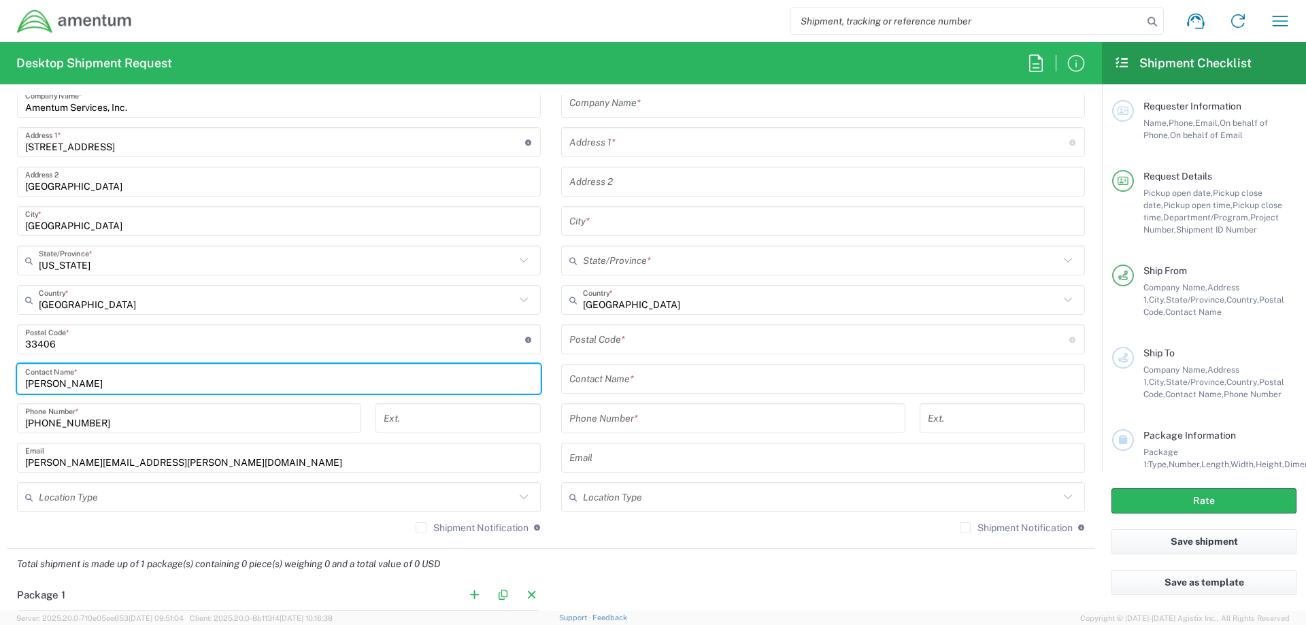
click at [222, 503] on input "text" at bounding box center [277, 498] width 476 height 24
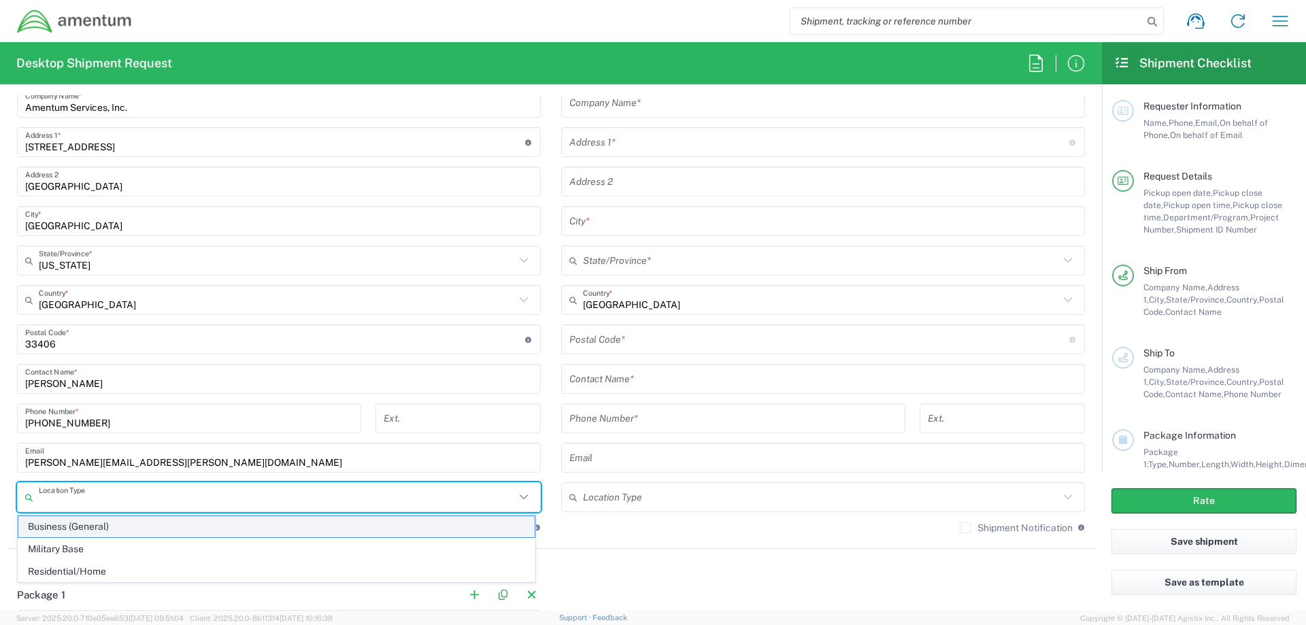
click at [67, 524] on span "Business (General)" at bounding box center [276, 526] width 516 height 21
type input "Business (General)"
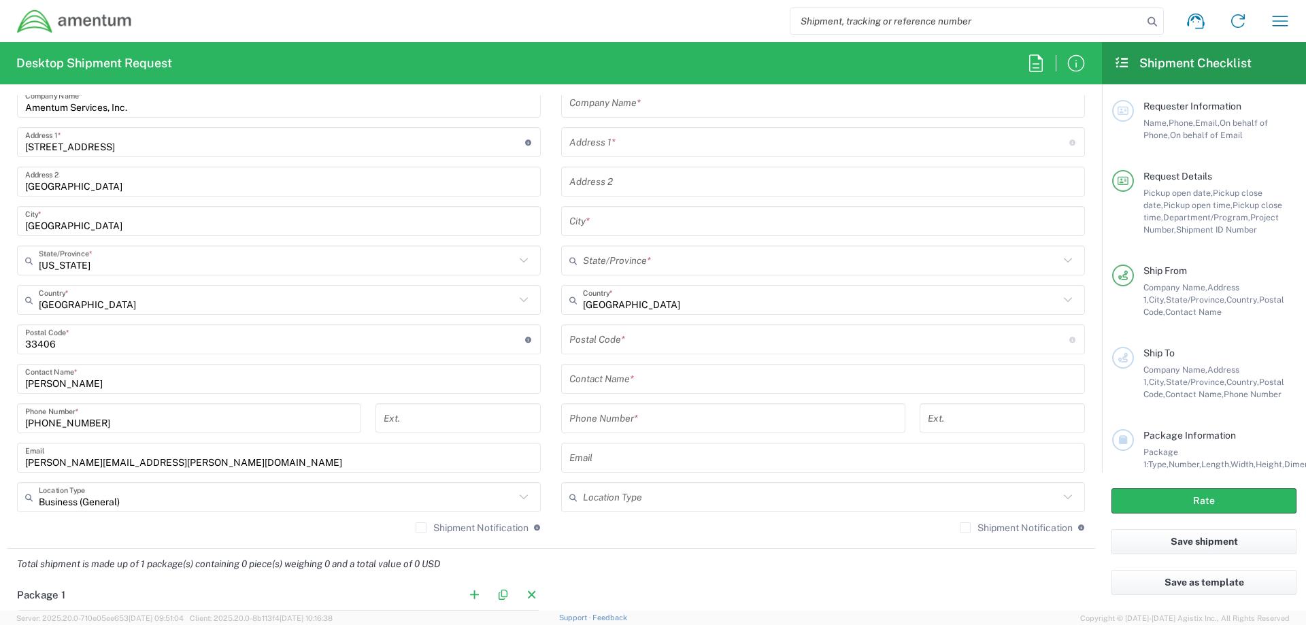
scroll to position [544, 0]
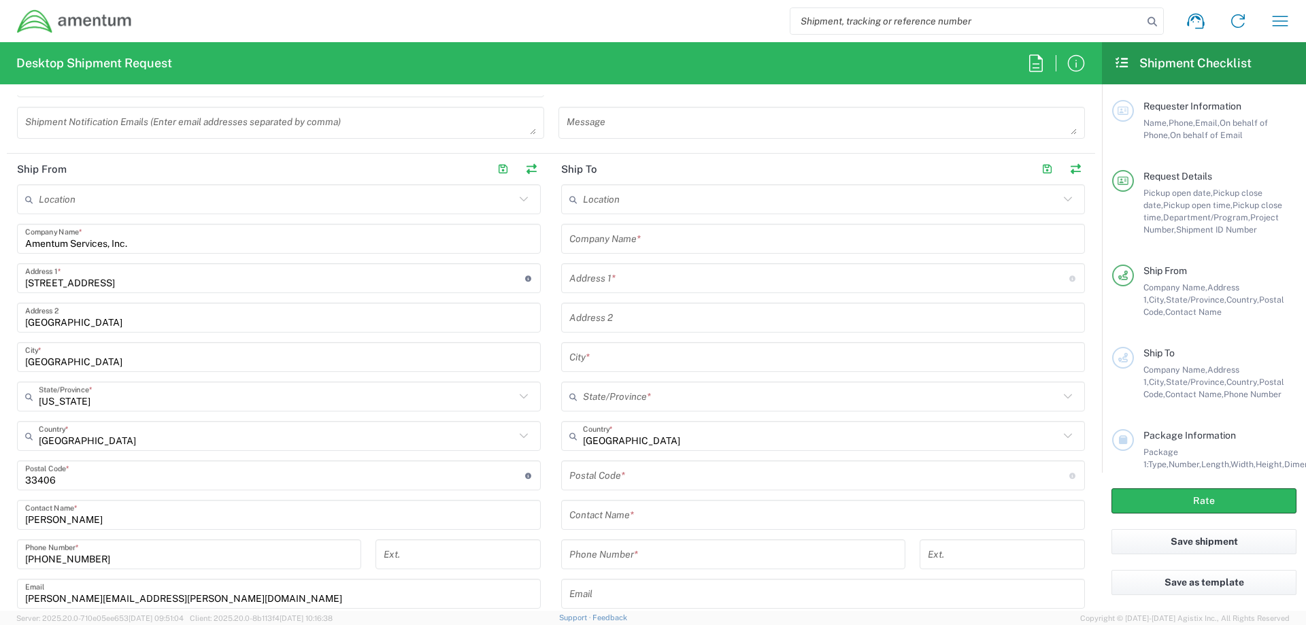
click at [668, 241] on input "text" at bounding box center [822, 239] width 507 height 24
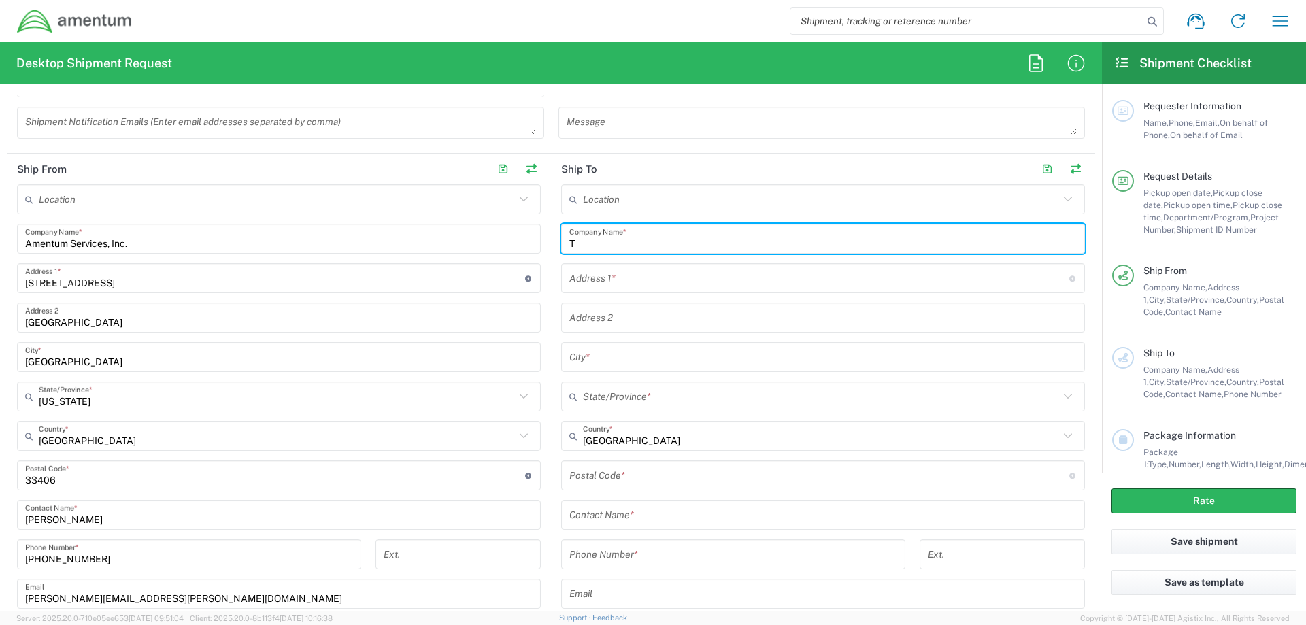
type input "Ta"
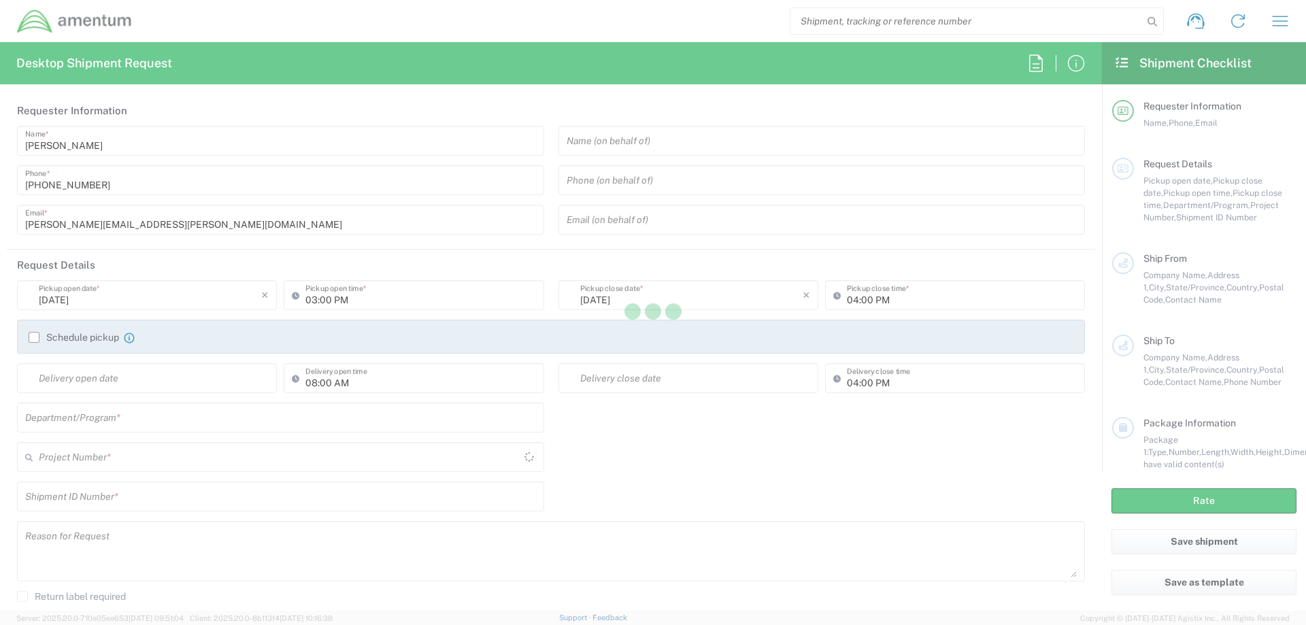
type input "[GEOGRAPHIC_DATA]"
type input "AUTEC"
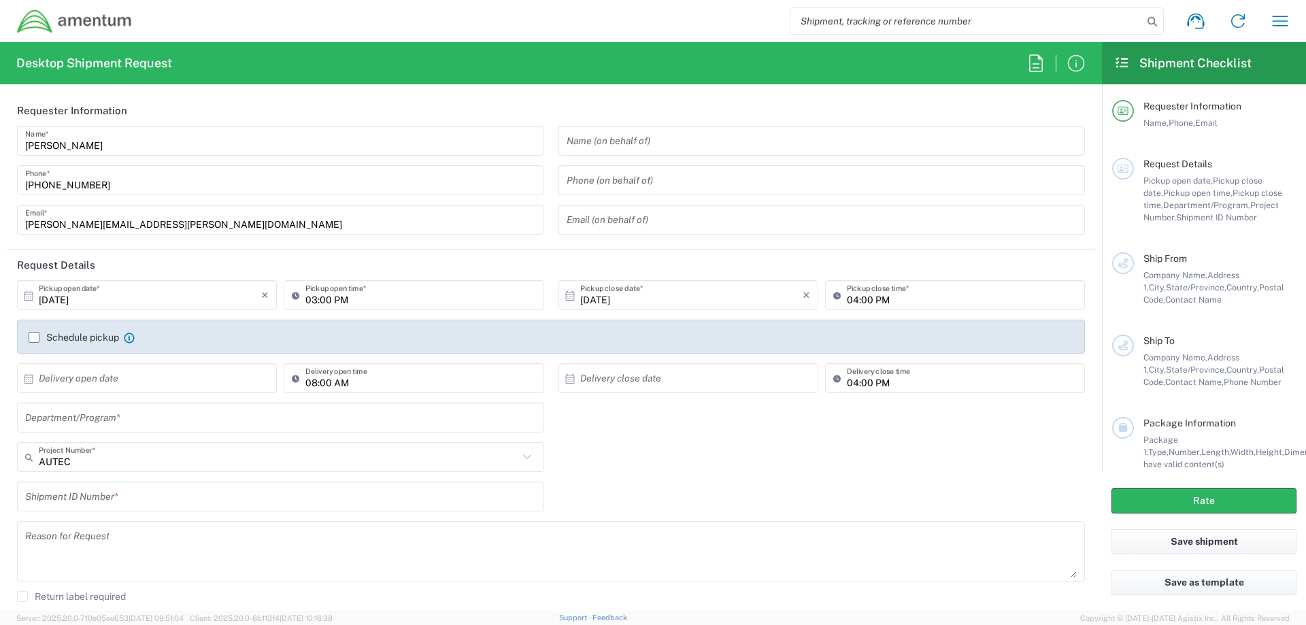
scroll to position [272, 0]
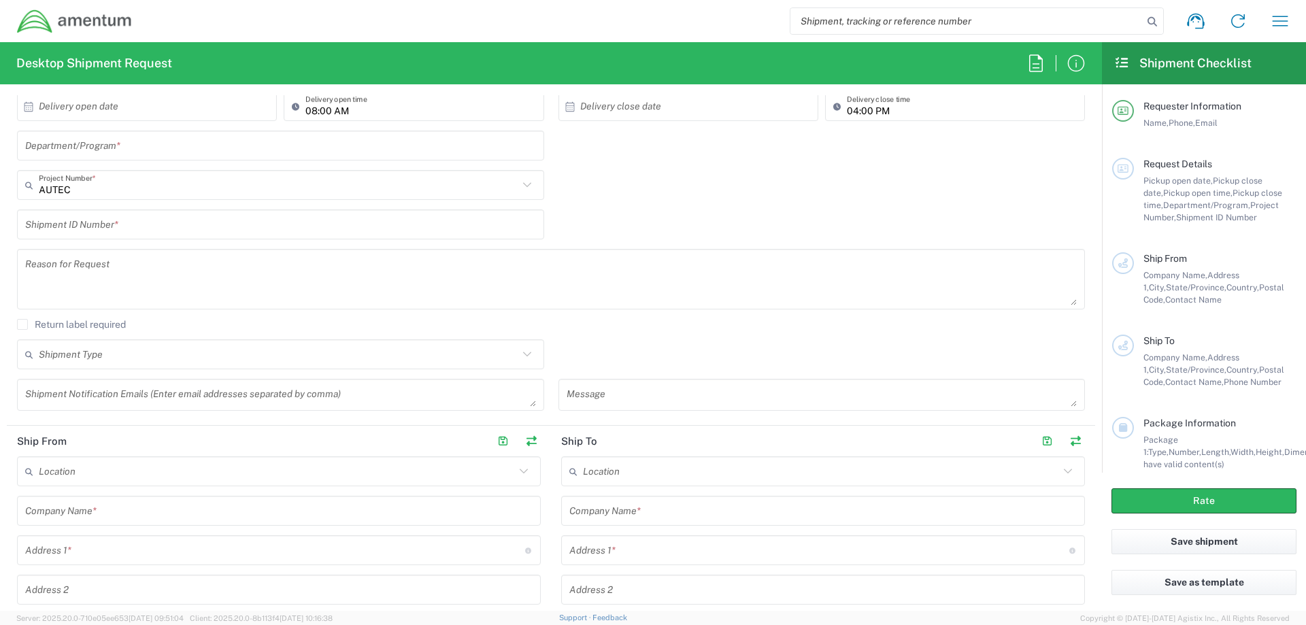
click at [137, 153] on input "text" at bounding box center [280, 146] width 511 height 24
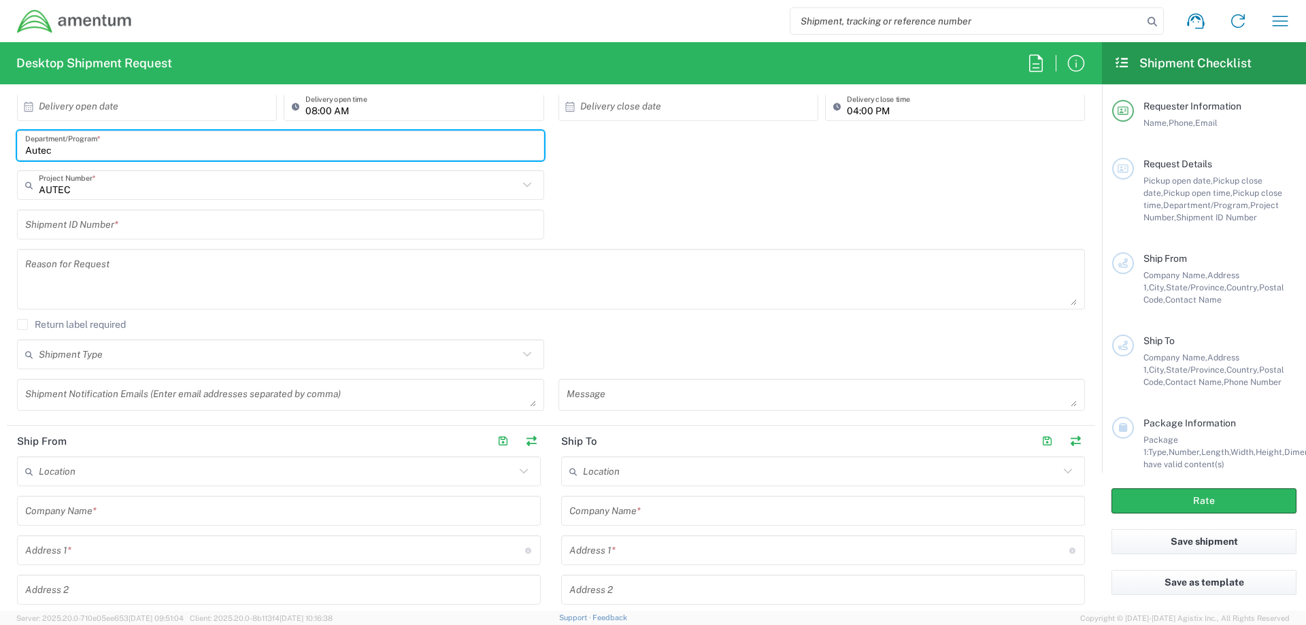
type input "Autec"
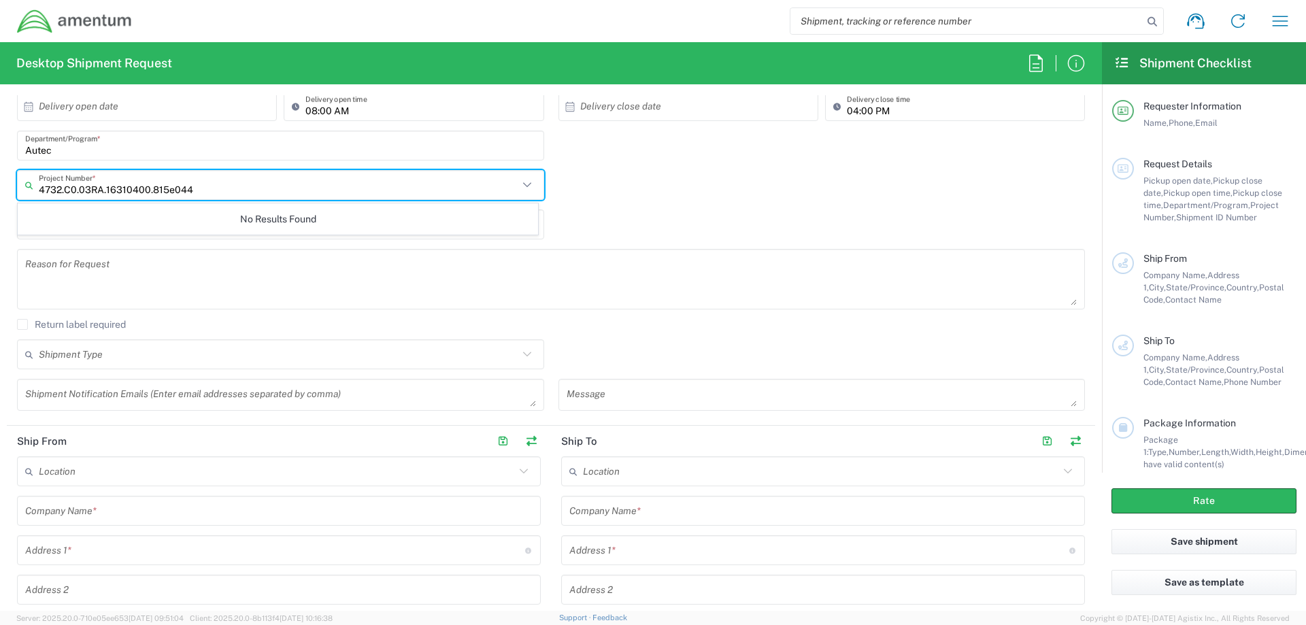
type input "4732.C0.03RA.16310400.815e0440"
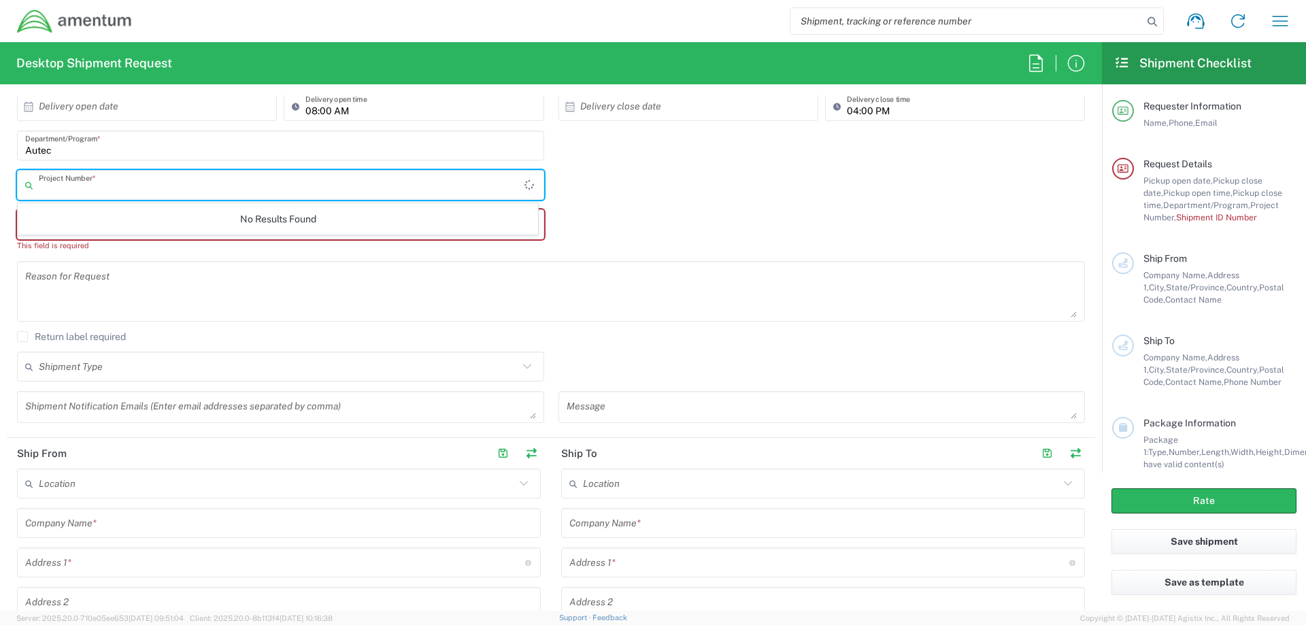
click at [118, 184] on input "text" at bounding box center [282, 185] width 486 height 24
type input "4"
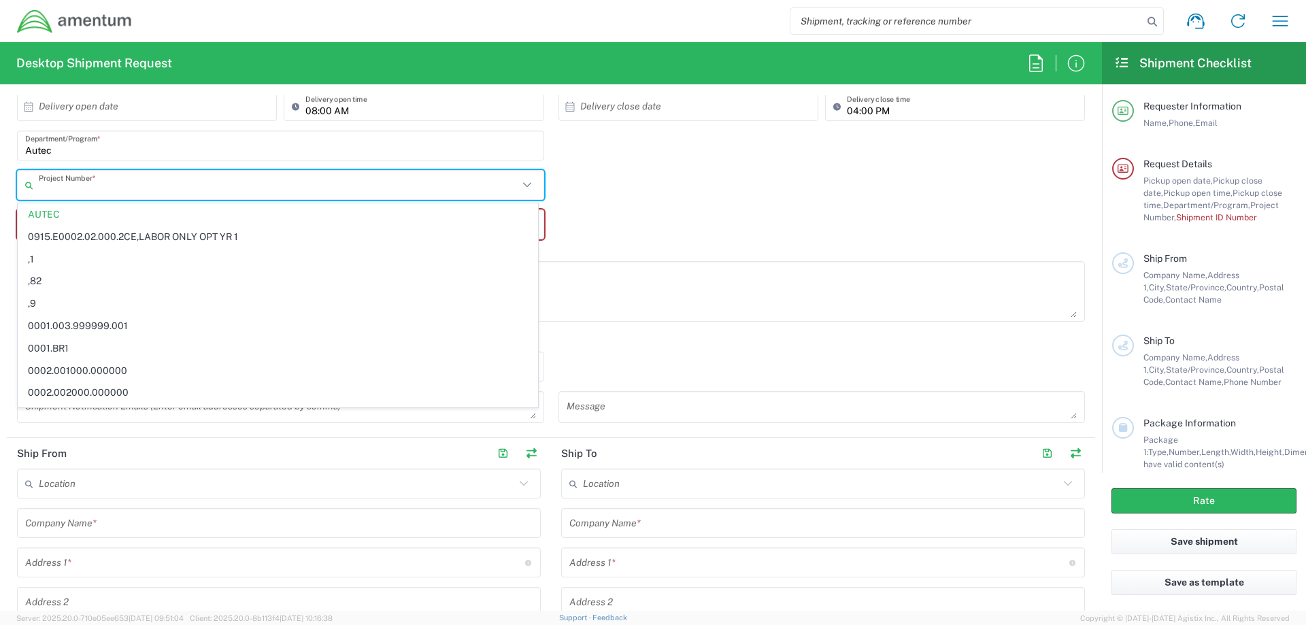
type input "AUTEC"
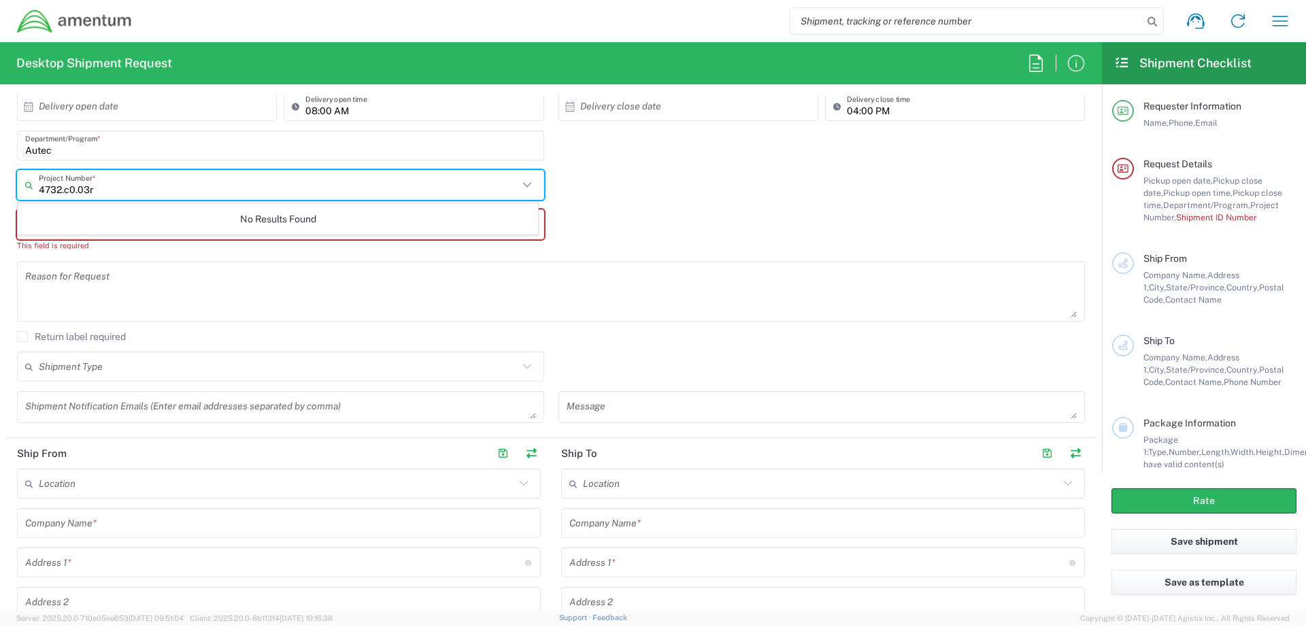
type input "4732.c0.03ra"
type input "4"
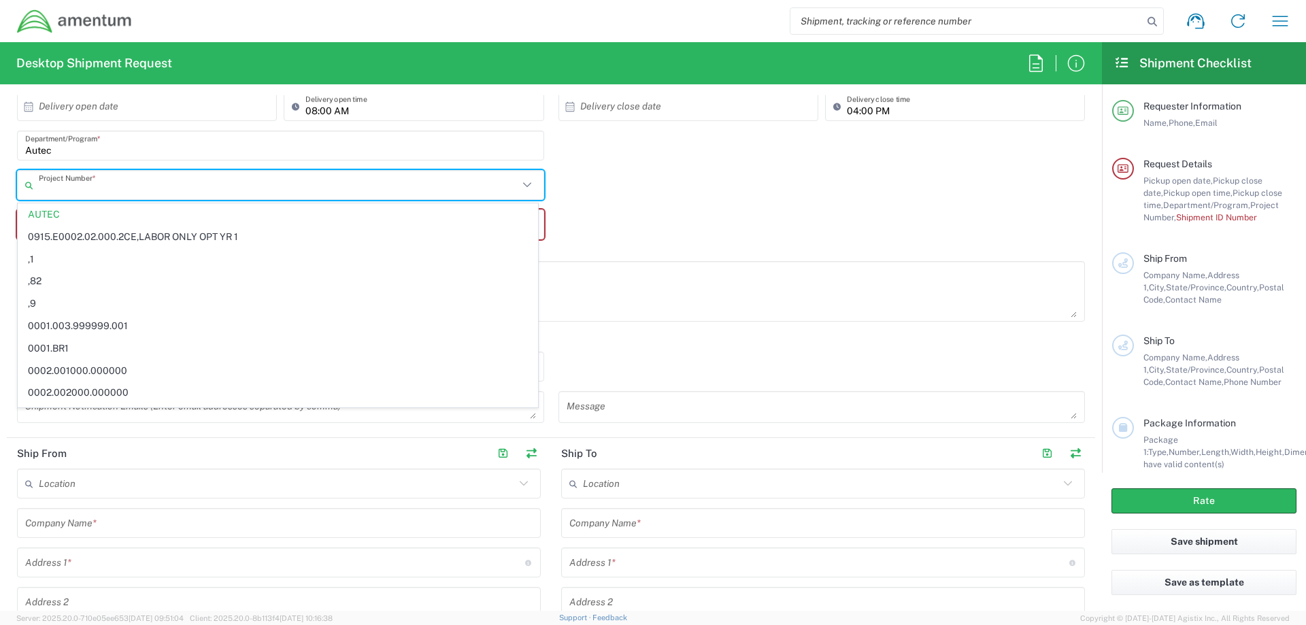
click at [631, 244] on div "Shipment ID Number * This field is required" at bounding box center [551, 235] width 1082 height 52
type input "AUTEC"
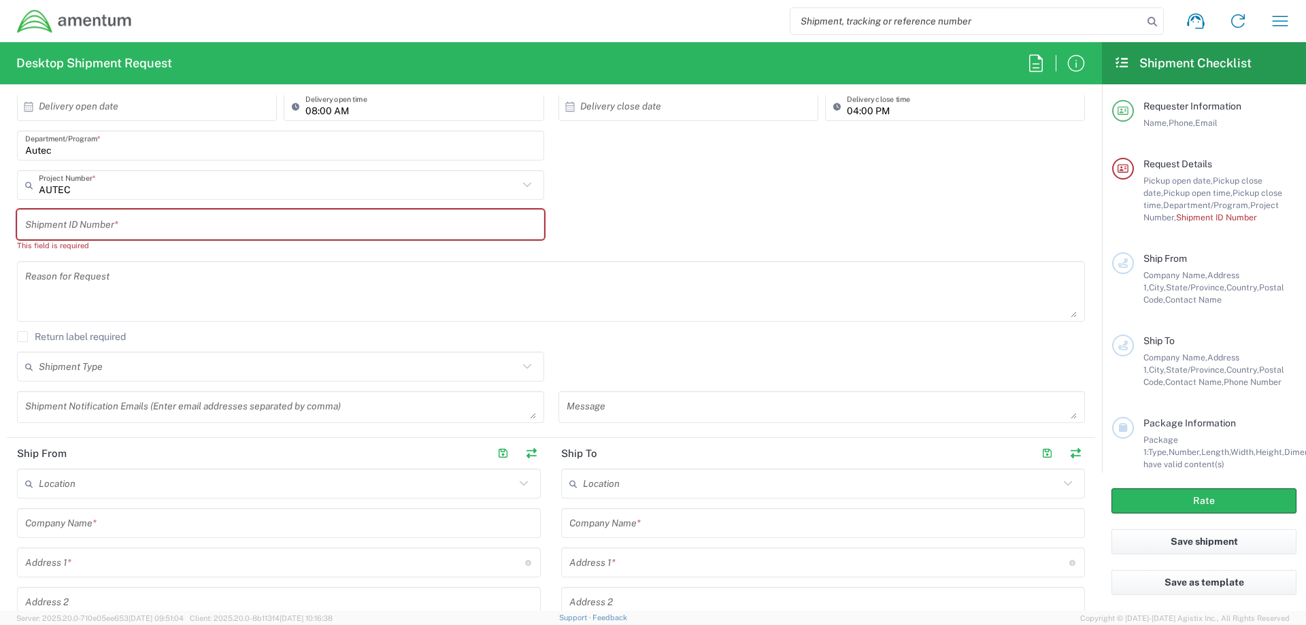
click at [146, 225] on input "text" at bounding box center [280, 225] width 511 height 24
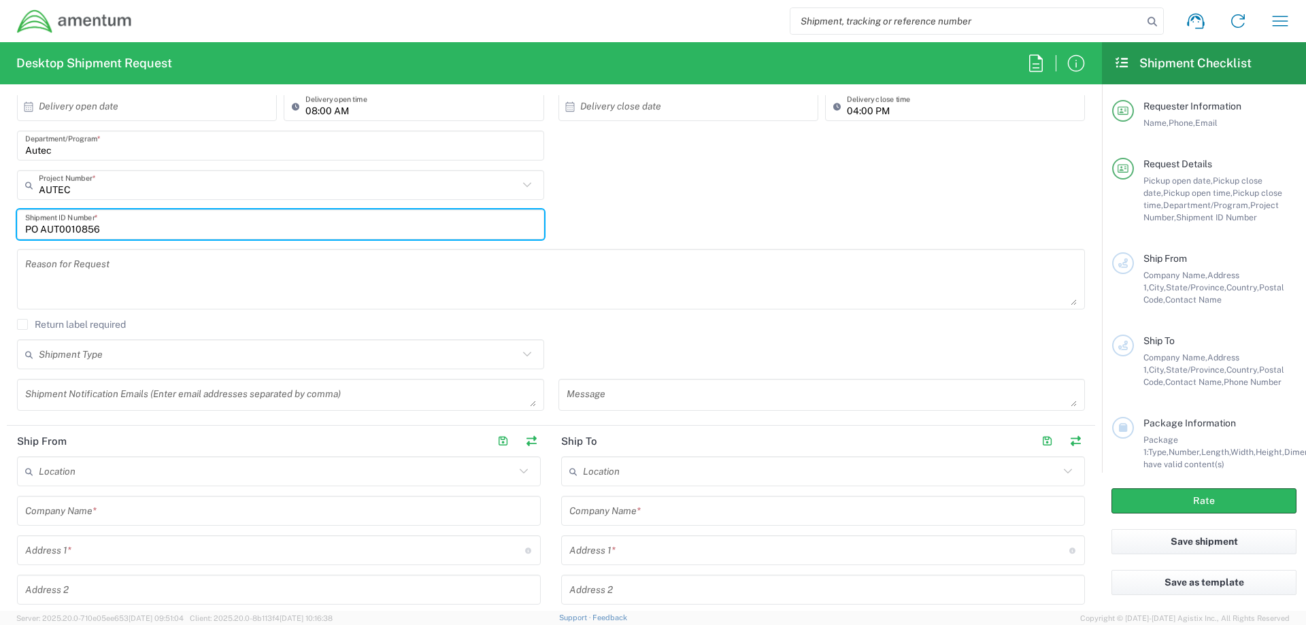
type input "PO AUT0010856"
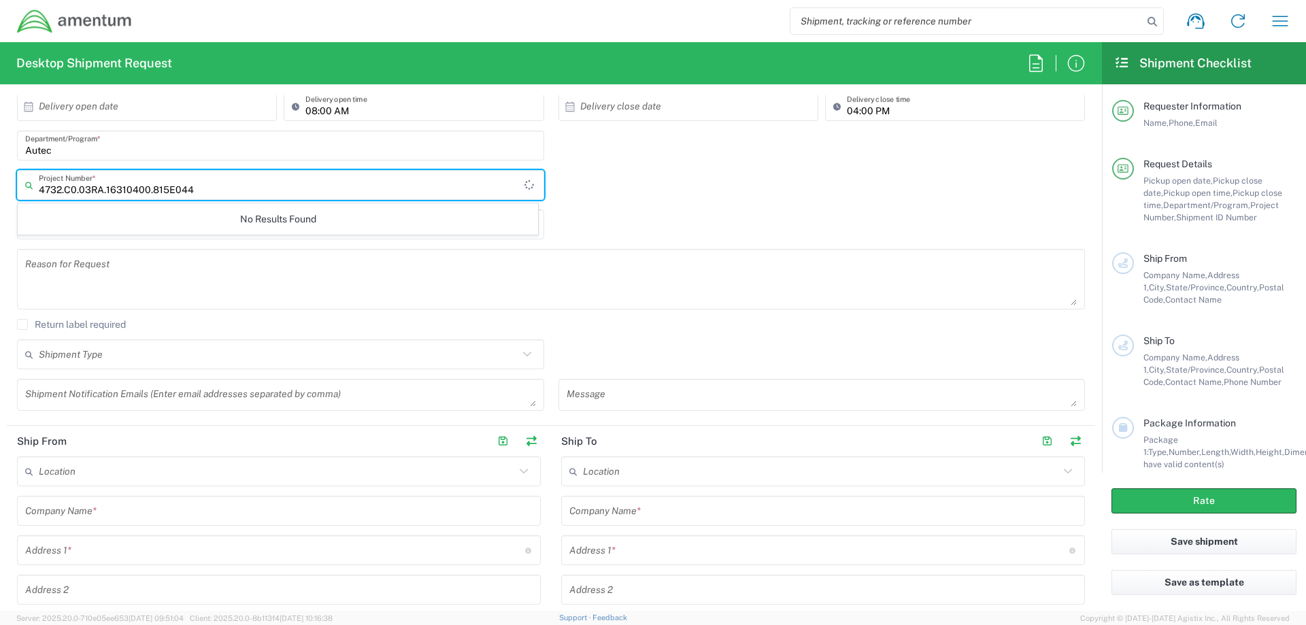
type input "4732.C0.03RA.16310400.815E0440"
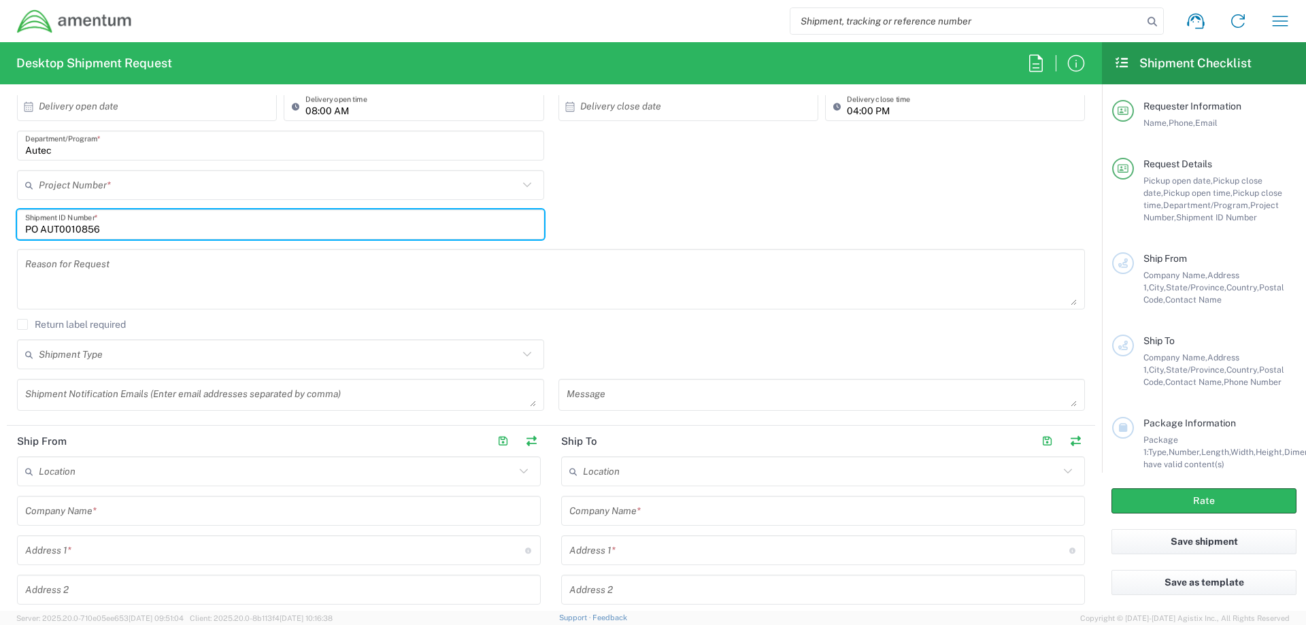
click at [75, 150] on input "Autec" at bounding box center [280, 146] width 511 height 24
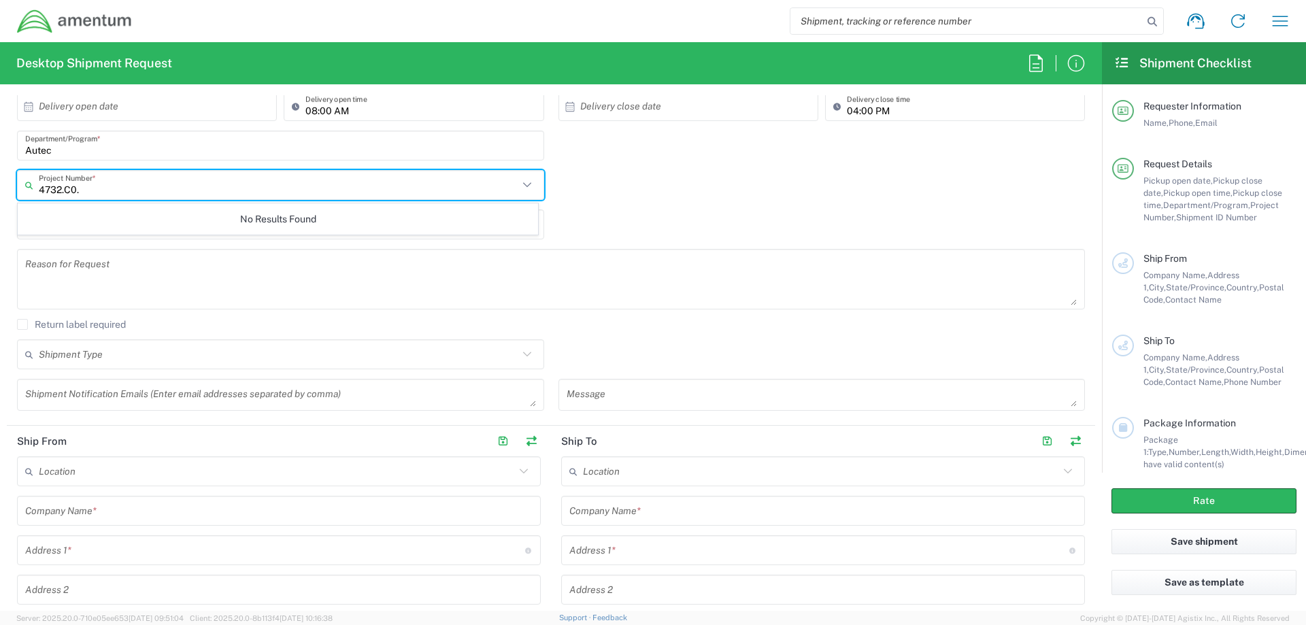
type input "4732.C0."
click at [104, 358] on input "text" at bounding box center [278, 355] width 479 height 24
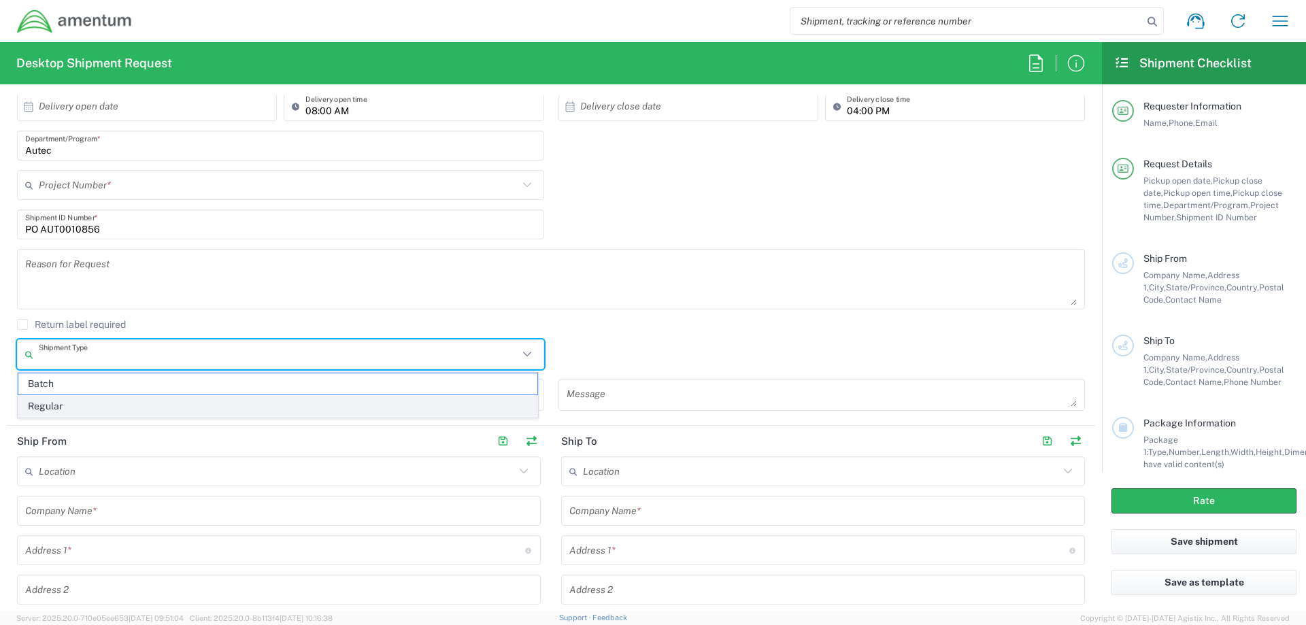
click at [50, 406] on span "Regular" at bounding box center [277, 406] width 519 height 21
type input "Regular"
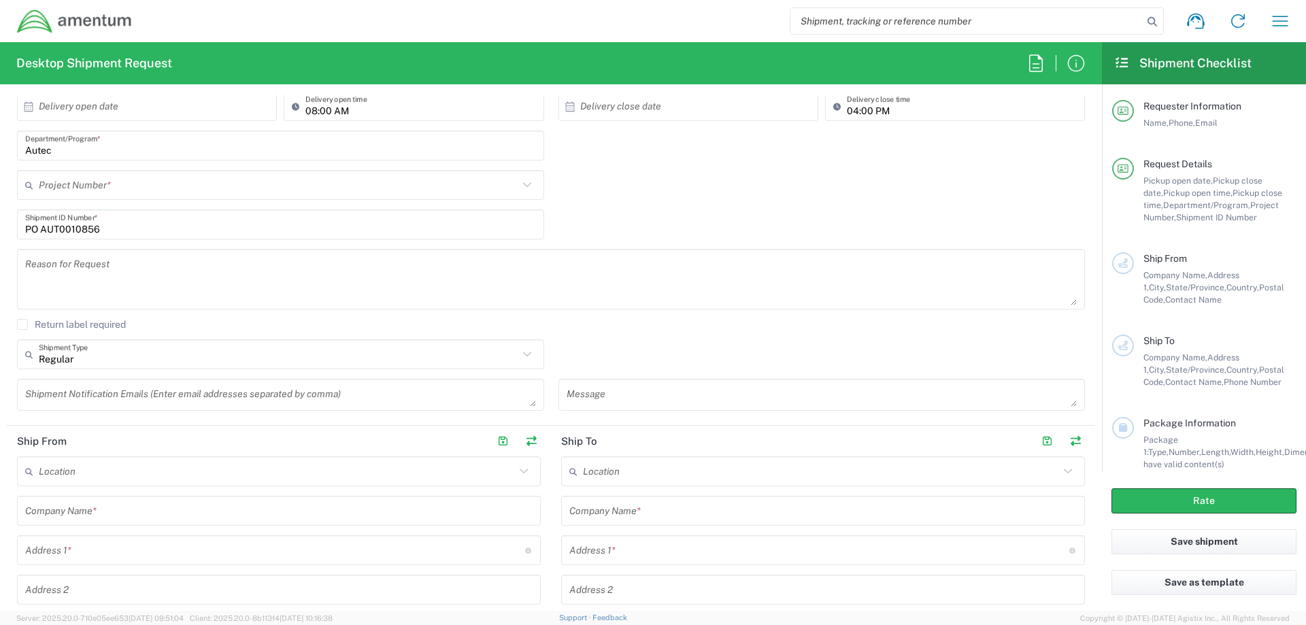
click at [72, 277] on textarea at bounding box center [550, 279] width 1051 height 52
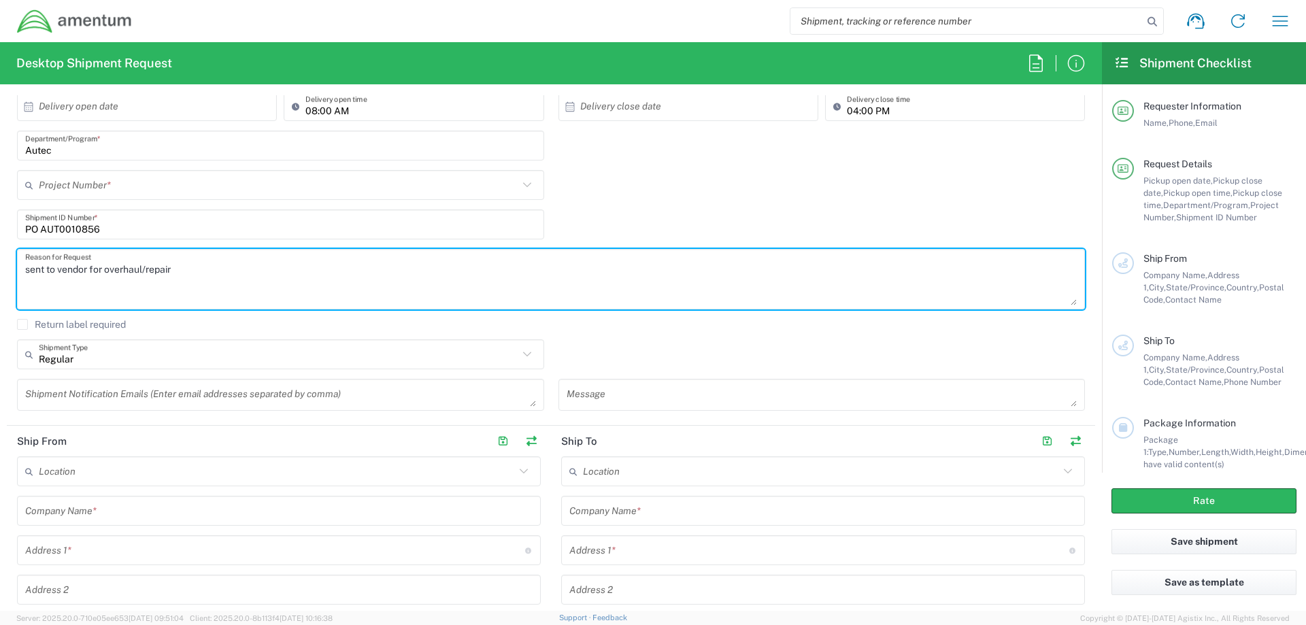
type textarea "sent to vendor for overhaul/repair"
click at [107, 188] on input "text" at bounding box center [278, 185] width 479 height 24
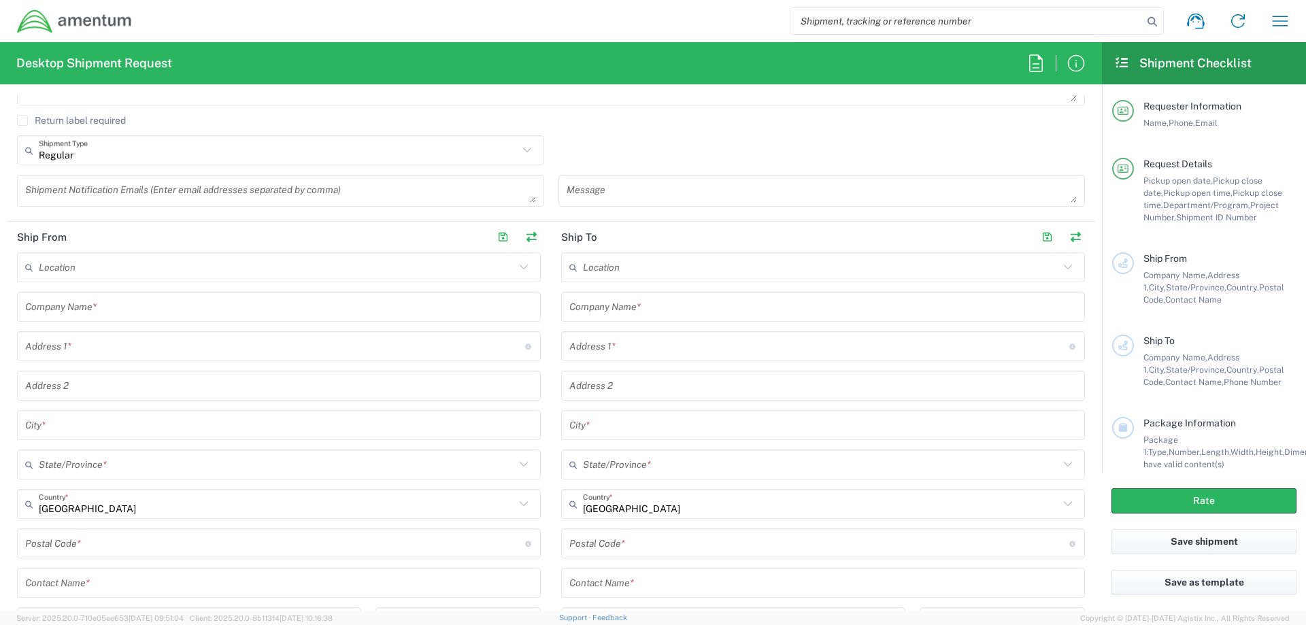
scroll to position [748, 0]
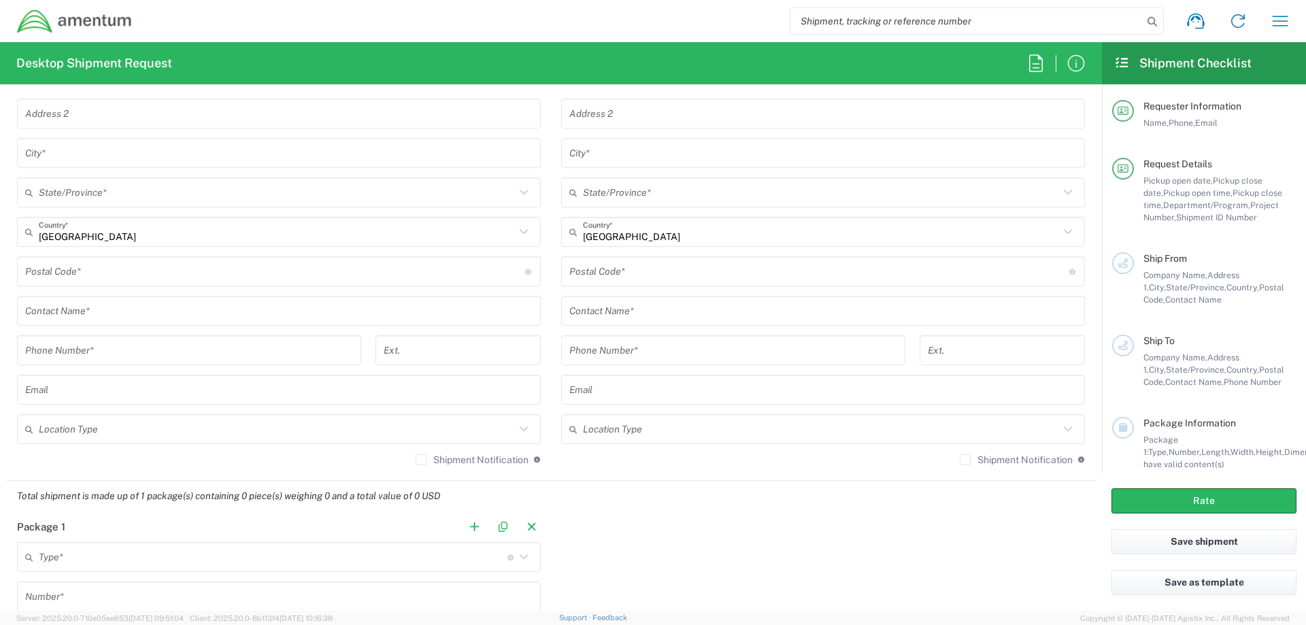
type input "4732.C0"
click at [116, 316] on input "text" at bounding box center [278, 311] width 507 height 24
